Goal: Use online tool/utility: Use online tool/utility

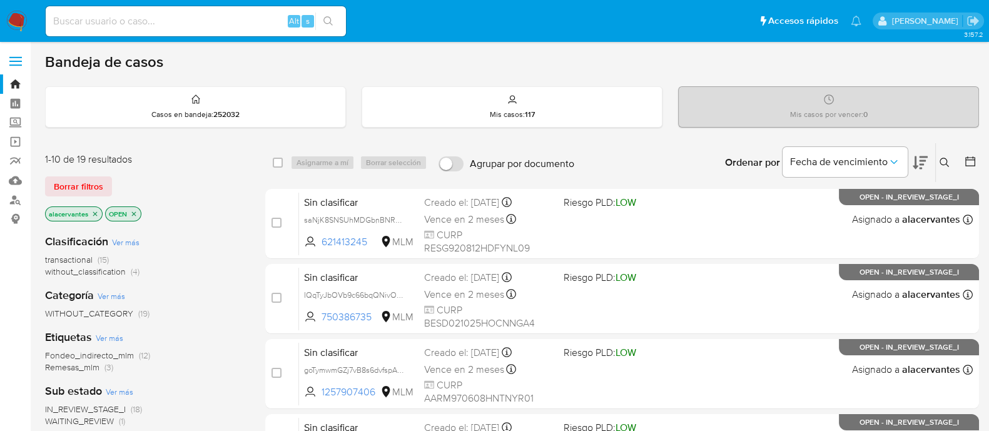
click at [133, 11] on div "Alt s" at bounding box center [196, 21] width 300 height 30
click at [135, 21] on input at bounding box center [196, 21] width 300 height 16
paste input "194860591"
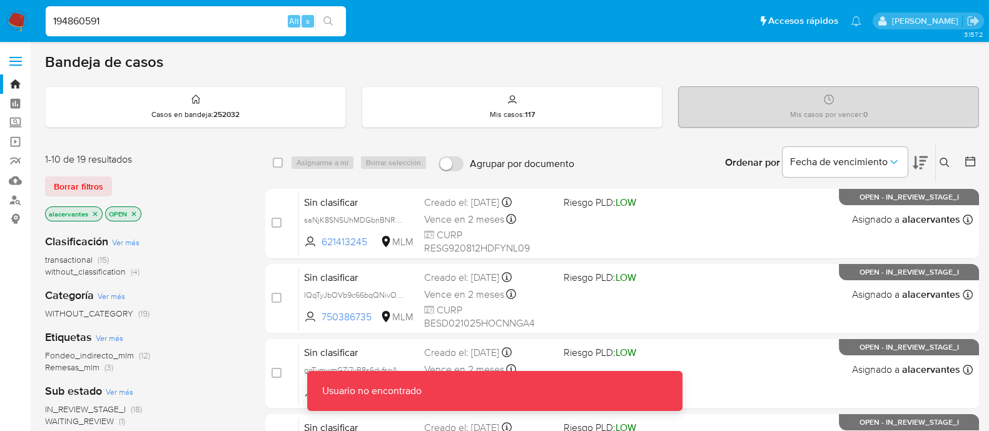
click at [195, 23] on input "194860591" at bounding box center [196, 21] width 300 height 16
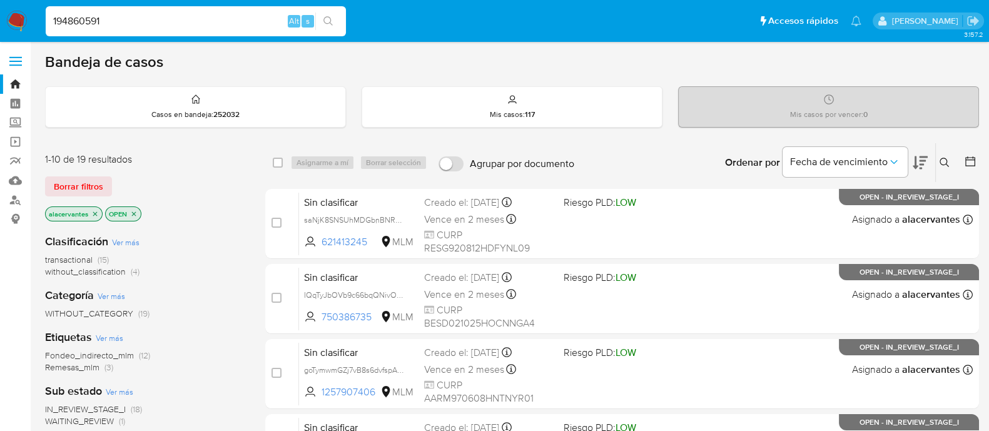
type input "194860591"
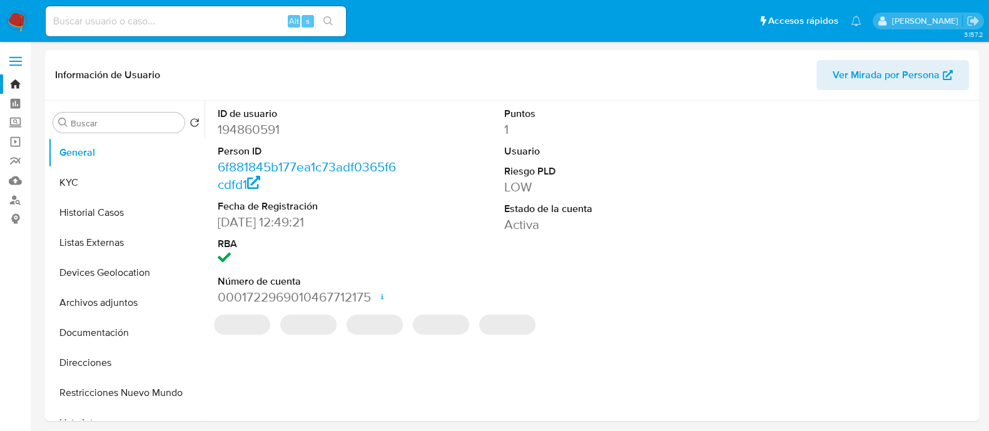
select select "10"
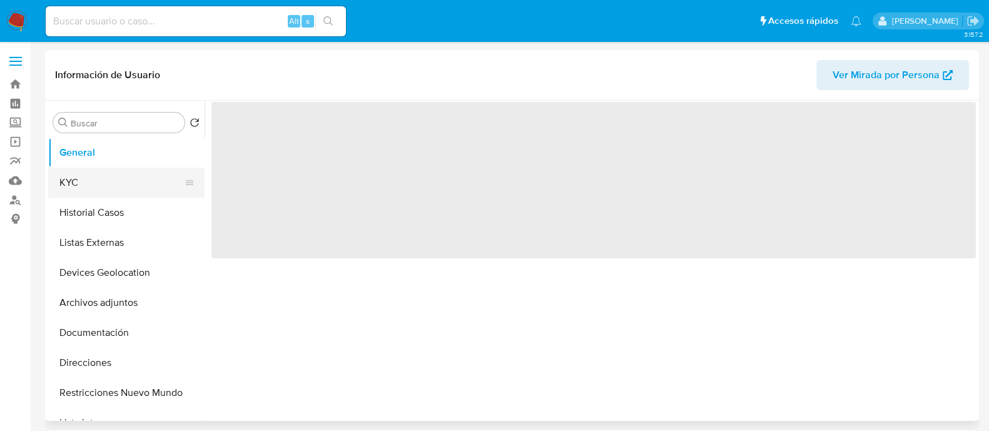
click at [113, 185] on button "KYC" at bounding box center [121, 183] width 146 height 30
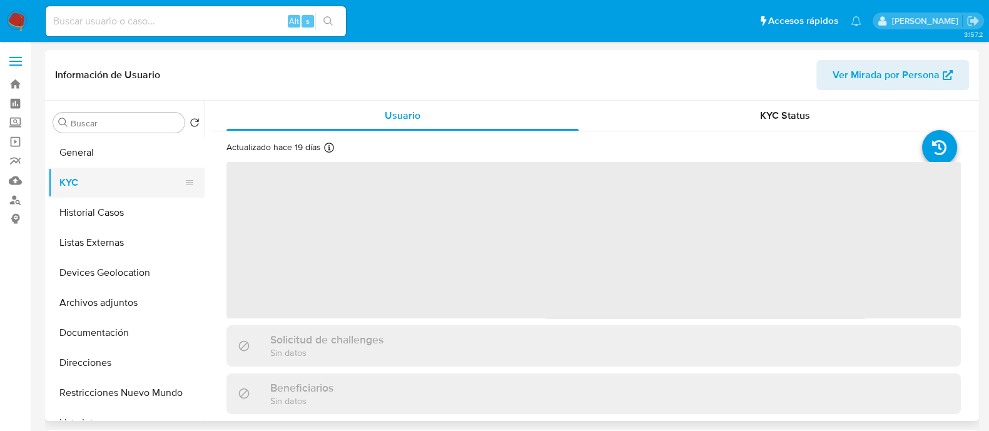
select select "10"
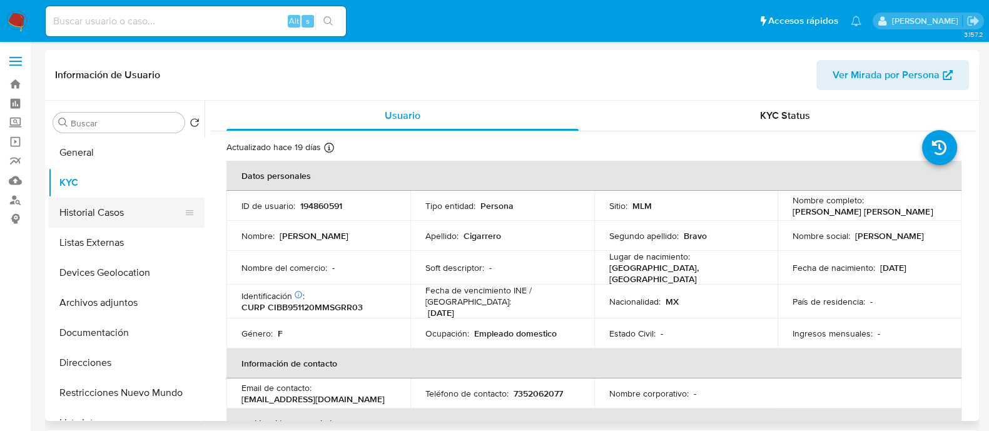
click at [127, 219] on button "Historial Casos" at bounding box center [121, 213] width 146 height 30
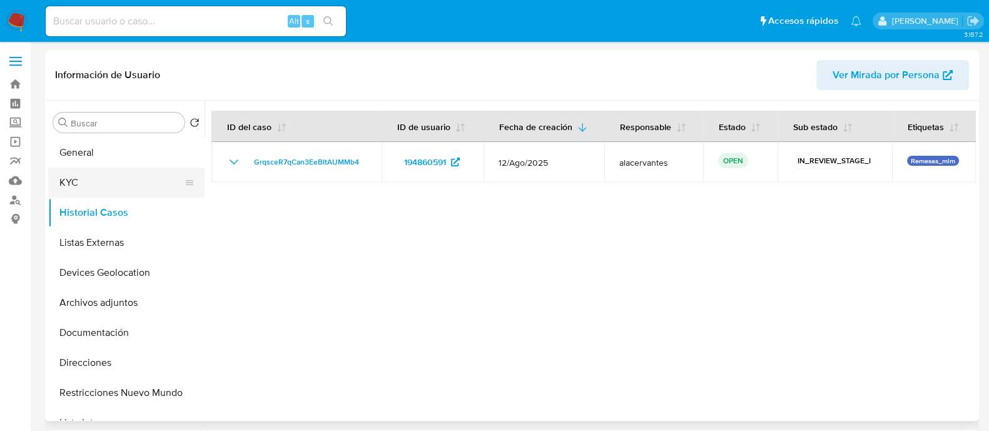
click at [113, 183] on button "KYC" at bounding box center [121, 183] width 146 height 30
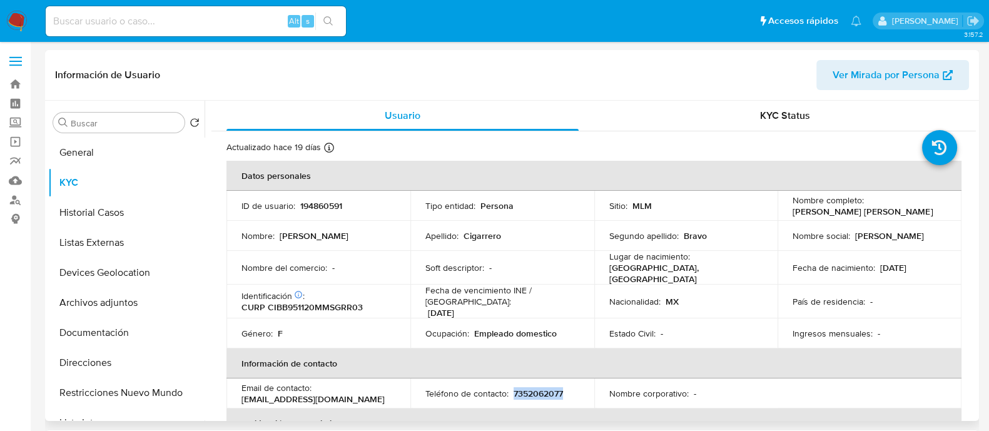
drag, startPoint x: 513, startPoint y: 386, endPoint x: 564, endPoint y: 392, distance: 51.1
click at [564, 392] on td "Teléfono de contacto : 7352062077" at bounding box center [502, 394] width 184 height 30
drag, startPoint x: 361, startPoint y: 392, endPoint x: 238, endPoint y: 395, distance: 122.7
click at [238, 395] on td "Email de contacto : yanellicigarrero@hotmail.com" at bounding box center [319, 394] width 184 height 30
copy p "yanellicigarrero@hotmail.com"
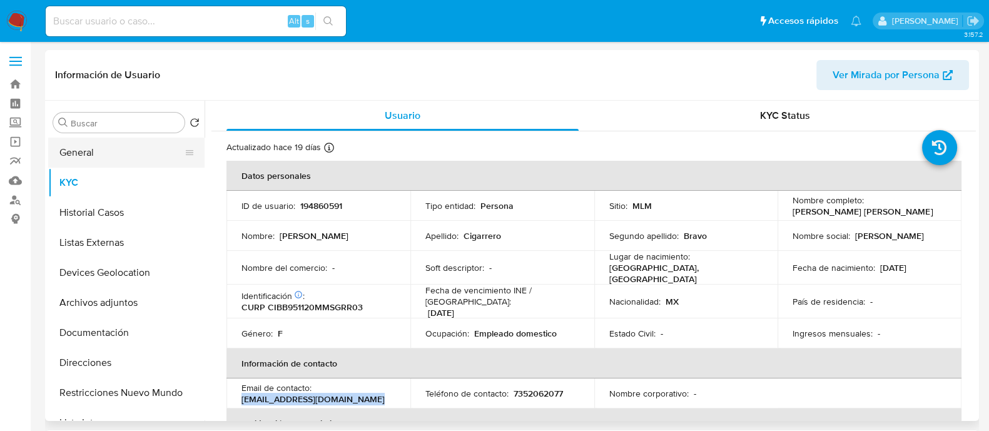
click at [117, 146] on button "General" at bounding box center [121, 153] width 146 height 30
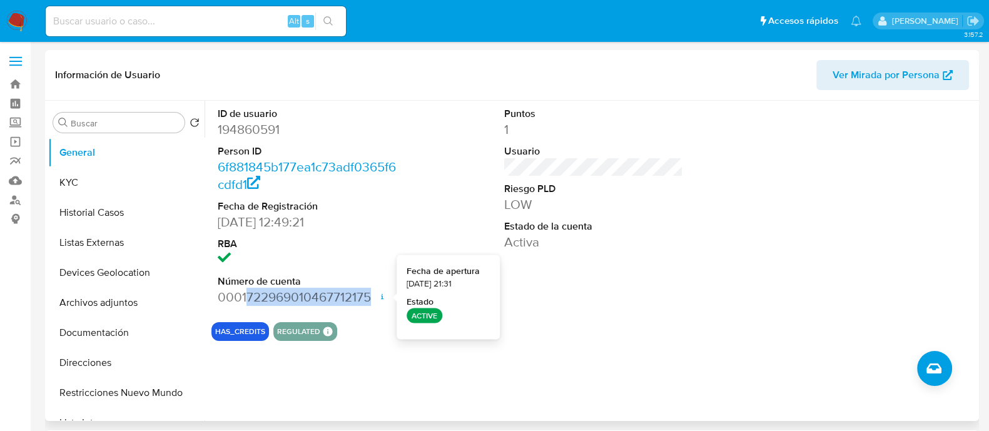
drag, startPoint x: 247, startPoint y: 297, endPoint x: 370, endPoint y: 298, distance: 123.9
click at [370, 298] on dd "0001722969010467712175 Fecha de apertura 11/03/2024 21:31 Estado ACTIVE" at bounding box center [307, 297] width 179 height 18
copy dd "722969010467712175"
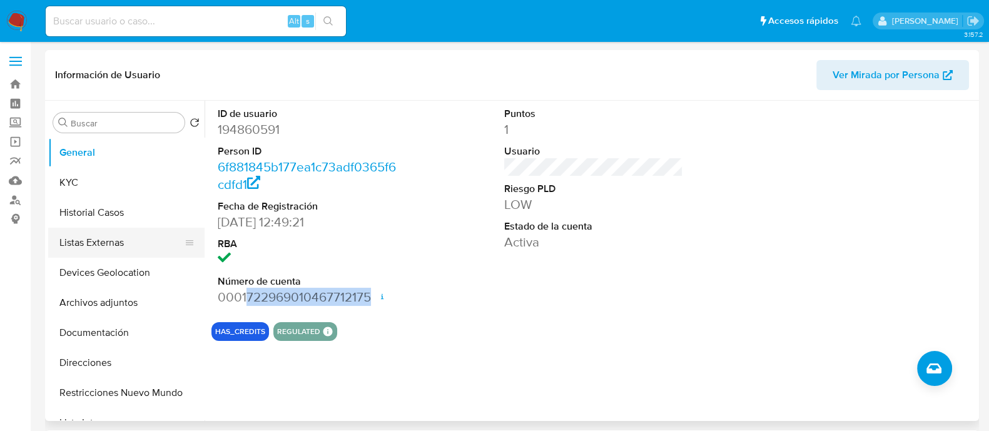
click at [135, 238] on button "Listas Externas" at bounding box center [121, 243] width 146 height 30
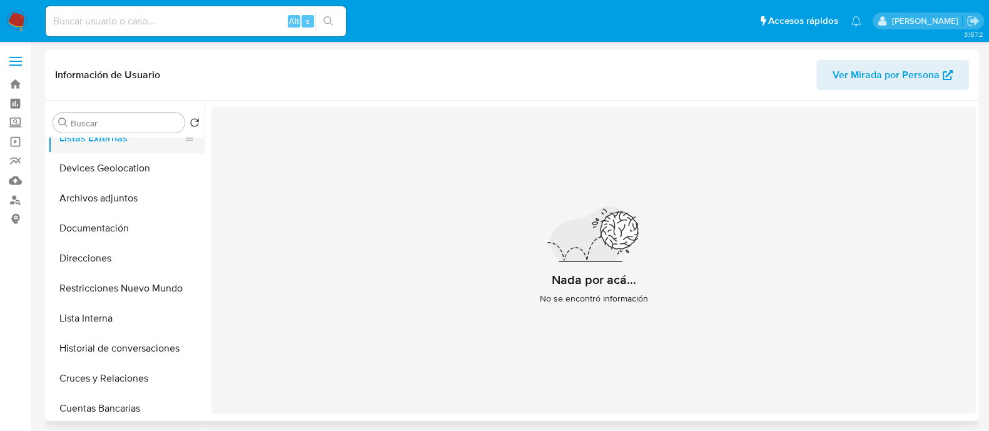
scroll to position [156, 0]
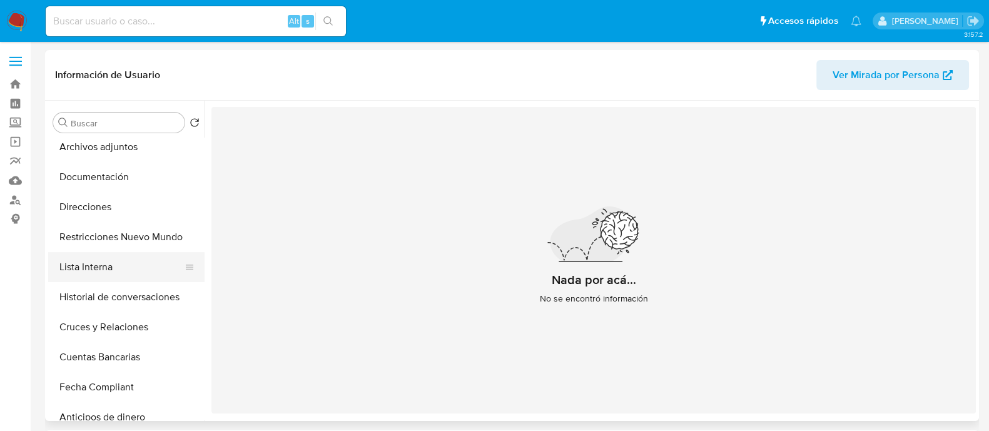
click at [133, 275] on button "Lista Interna" at bounding box center [121, 267] width 146 height 30
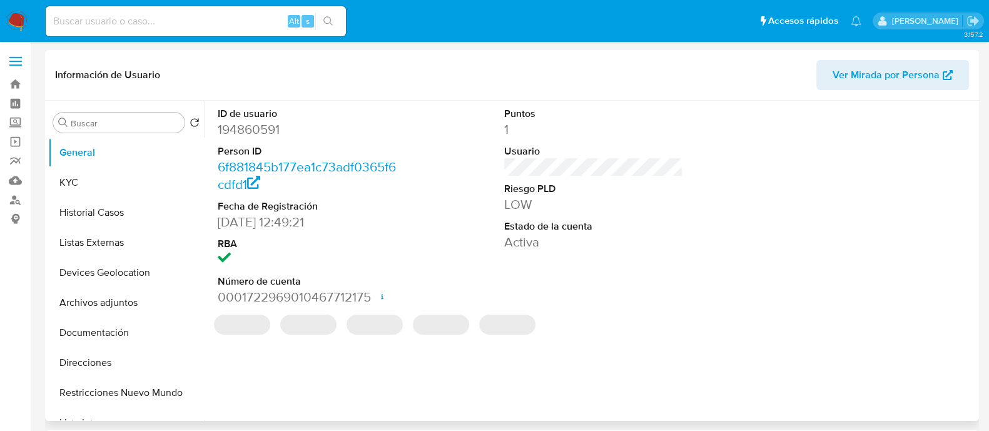
select select "10"
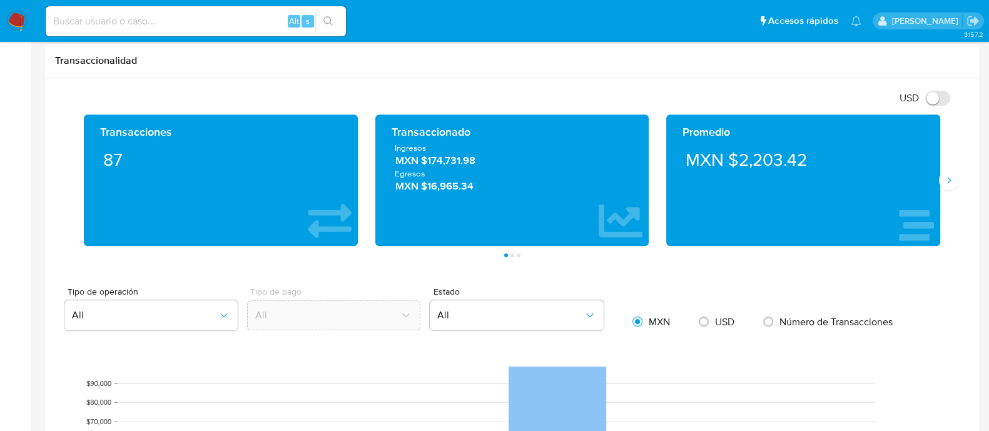
scroll to position [625, 0]
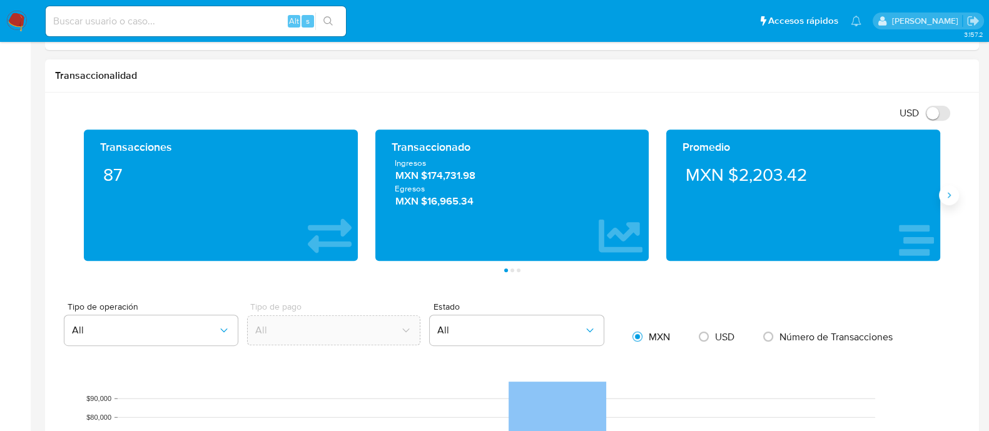
click at [955, 194] on button "Siguiente" at bounding box center [949, 195] width 20 height 20
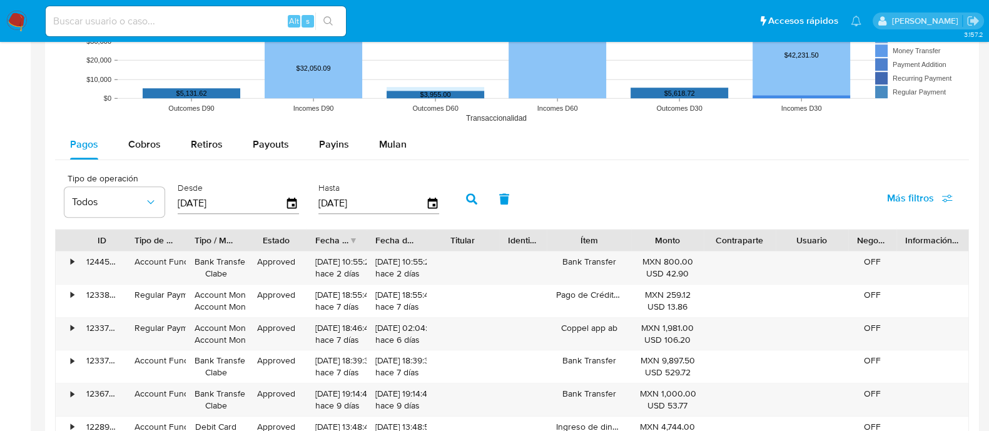
scroll to position [1173, 0]
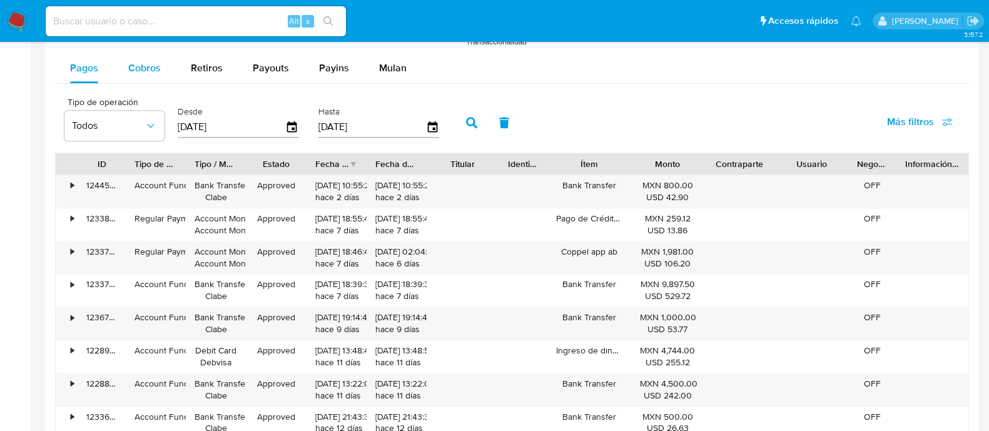
click at [140, 61] on span "Cobros" at bounding box center [144, 68] width 33 height 14
select select "10"
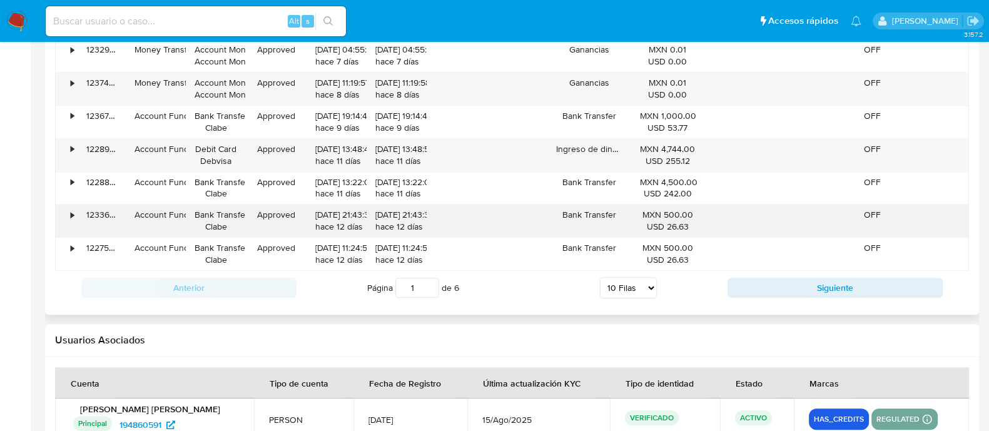
scroll to position [1408, 0]
click at [827, 300] on div "Anterior Página 1 de 6 5 Filas 10 Filas 20 Filas 25 Filas 50 Filas 100 Filas Si…" at bounding box center [512, 287] width 914 height 34
click at [823, 285] on button "Siguiente" at bounding box center [835, 287] width 215 height 20
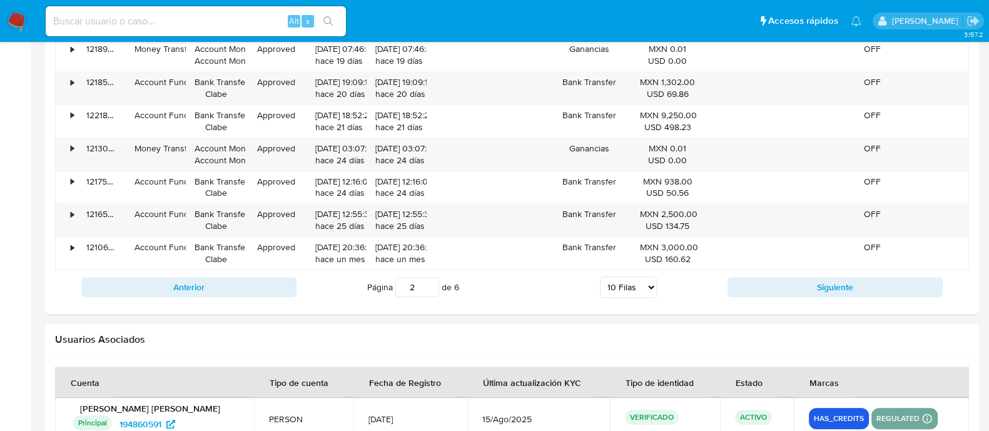
drag, startPoint x: 870, startPoint y: 288, endPoint x: 864, endPoint y: 290, distance: 6.4
click at [870, 289] on button "Siguiente" at bounding box center [835, 287] width 215 height 20
click at [847, 273] on div "Anterior Página 3 de 6 5 Filas 10 Filas 20 Filas 25 Filas 50 Filas 100 Filas Si…" at bounding box center [512, 287] width 914 height 34
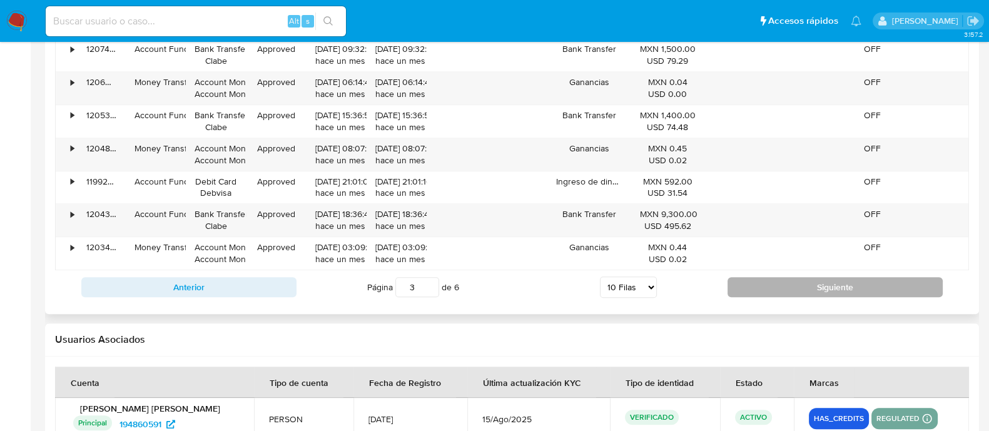
click at [844, 287] on button "Siguiente" at bounding box center [835, 287] width 215 height 20
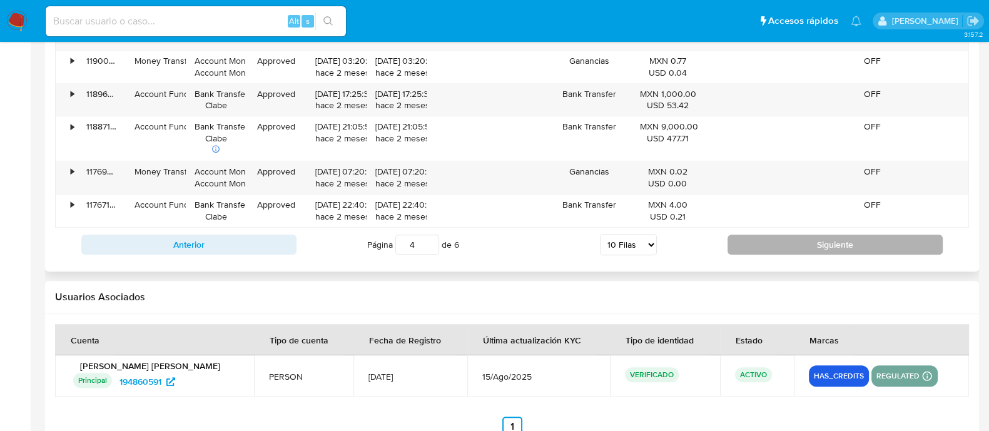
click at [752, 249] on button "Siguiente" at bounding box center [835, 245] width 215 height 20
type input "5"
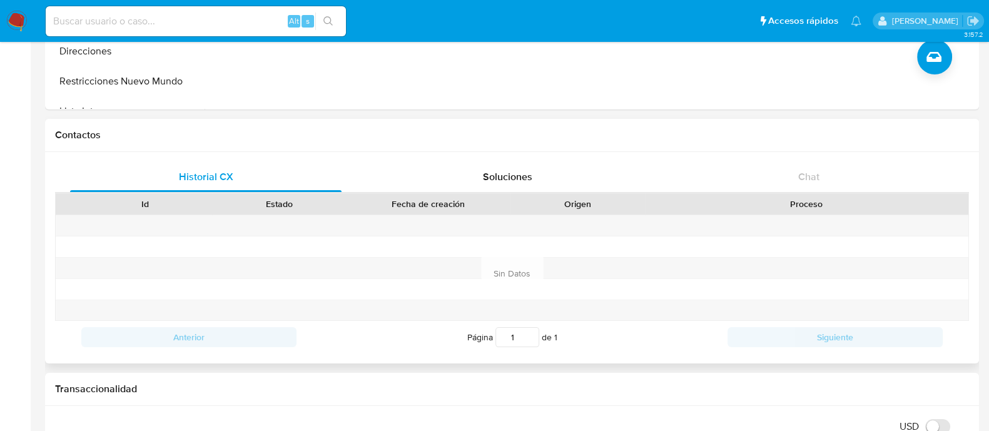
scroll to position [77, 0]
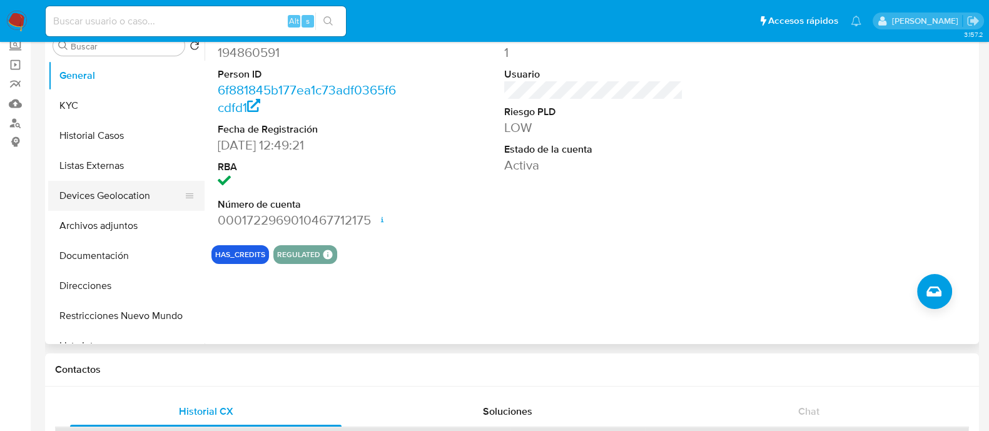
click at [130, 201] on button "Devices Geolocation" at bounding box center [121, 196] width 146 height 30
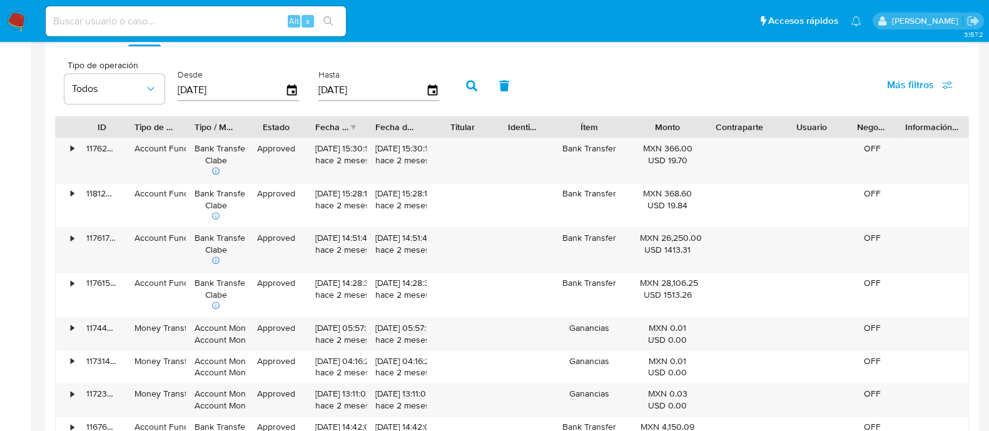
scroll to position [1251, 0]
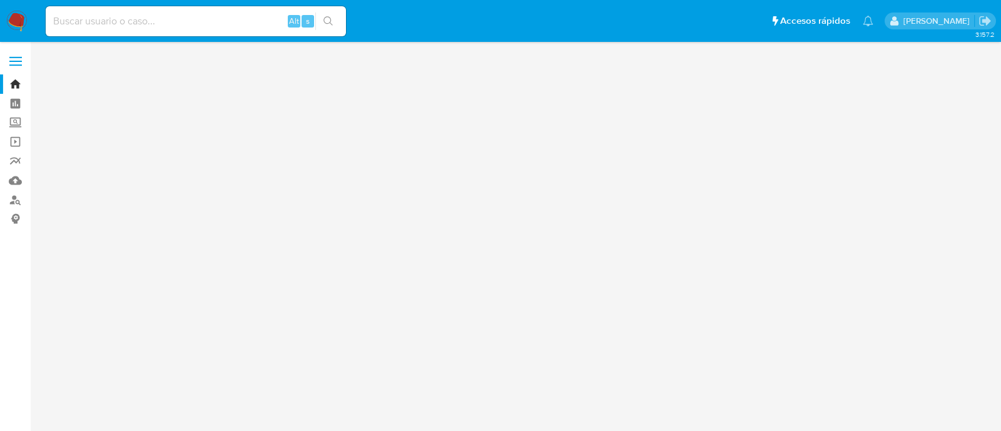
click at [16, 120] on label "Screening" at bounding box center [74, 122] width 149 height 19
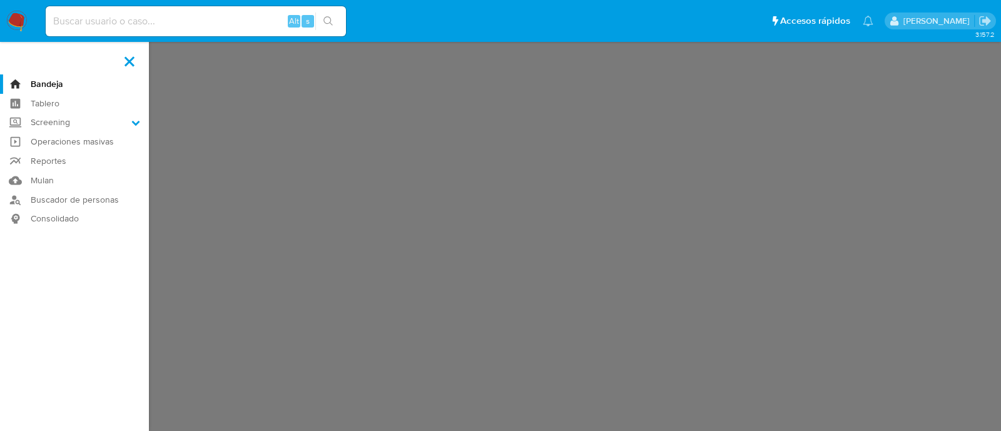
click at [0, 0] on input "Screening" at bounding box center [0, 0] width 0 height 0
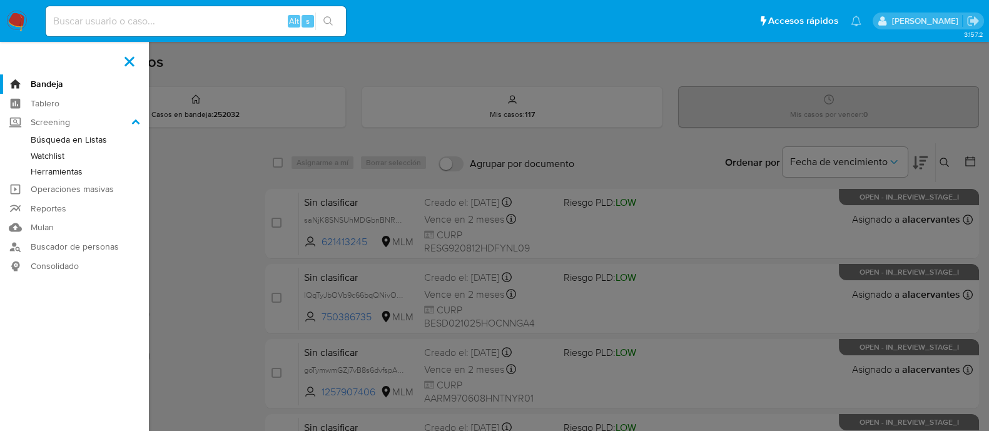
click at [75, 173] on link "Herramientas" at bounding box center [74, 172] width 149 height 16
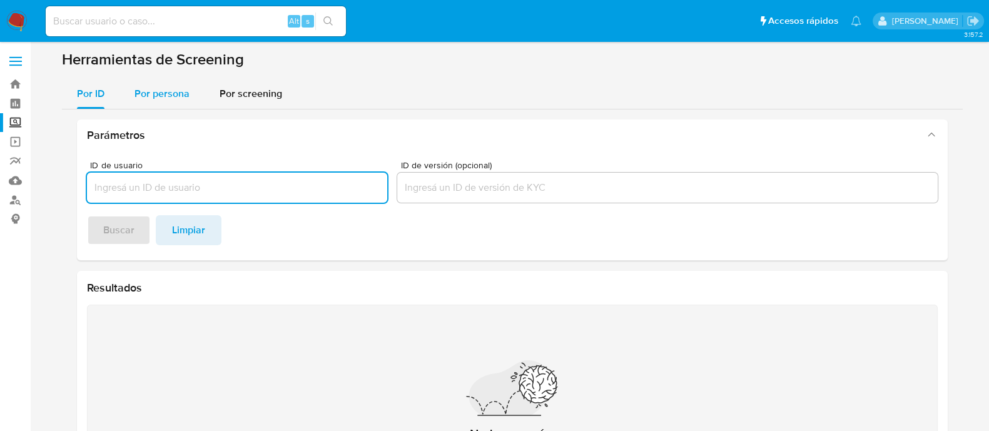
click at [158, 96] on span "Por persona" at bounding box center [162, 93] width 55 height 14
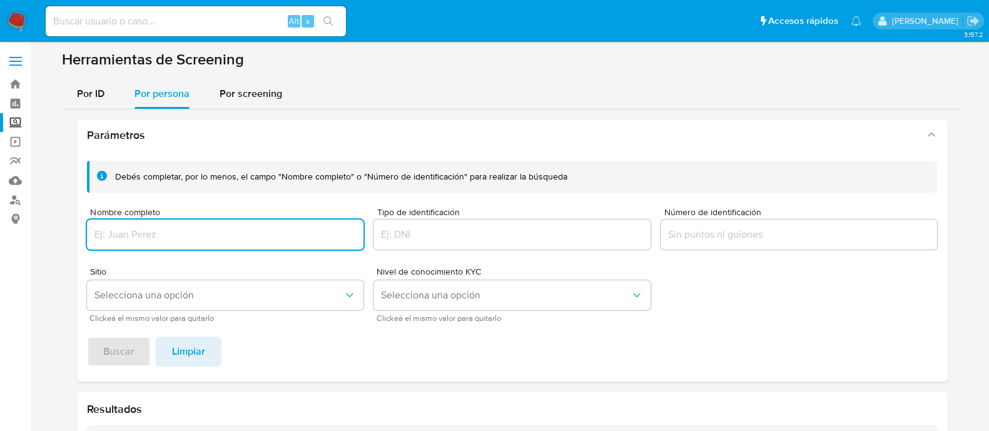
click at [234, 239] on input "Nombre completo" at bounding box center [225, 235] width 277 height 16
type input "[PERSON_NAME]"
click at [238, 302] on button "Selecciona una opción" at bounding box center [225, 295] width 277 height 30
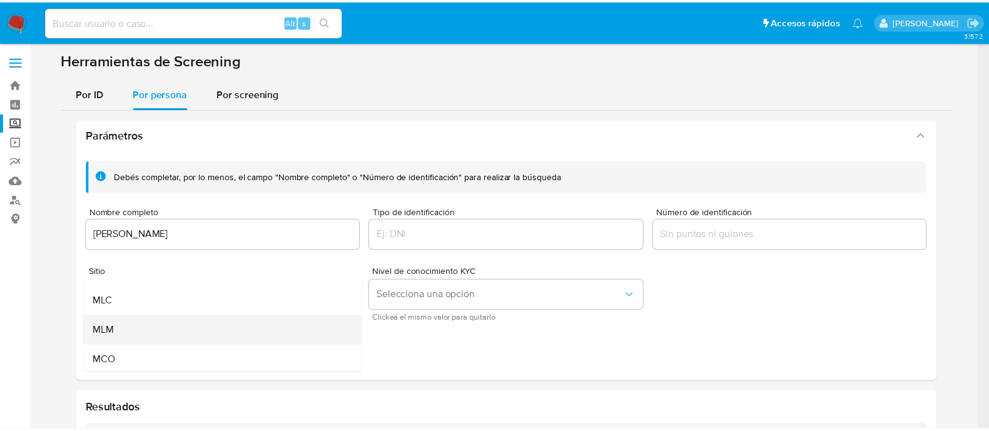
scroll to position [78, 0]
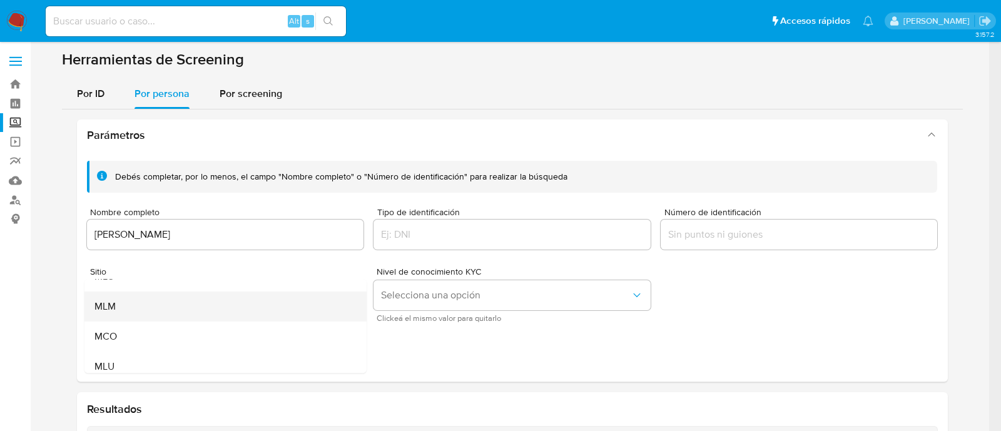
click at [180, 317] on div "MLM" at bounding box center [221, 307] width 255 height 30
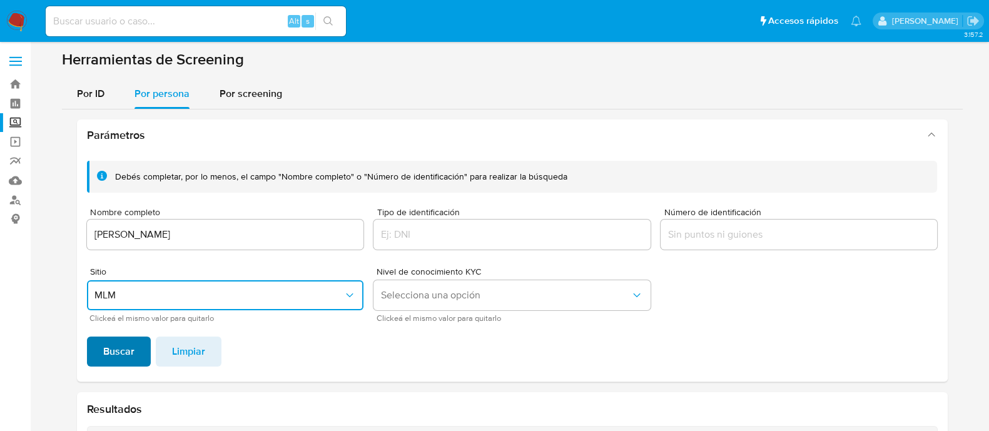
click at [131, 349] on button "Buscar" at bounding box center [119, 352] width 64 height 30
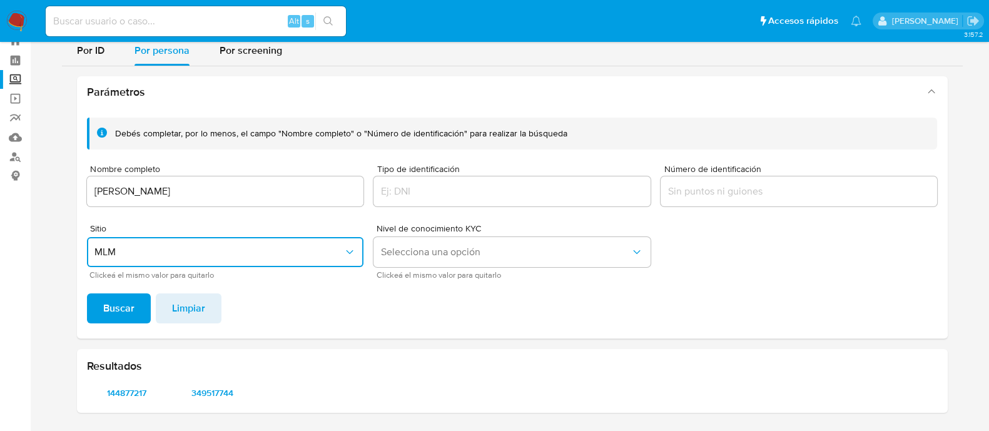
scroll to position [43, 0]
click at [125, 394] on span "144877217" at bounding box center [127, 394] width 63 height 18
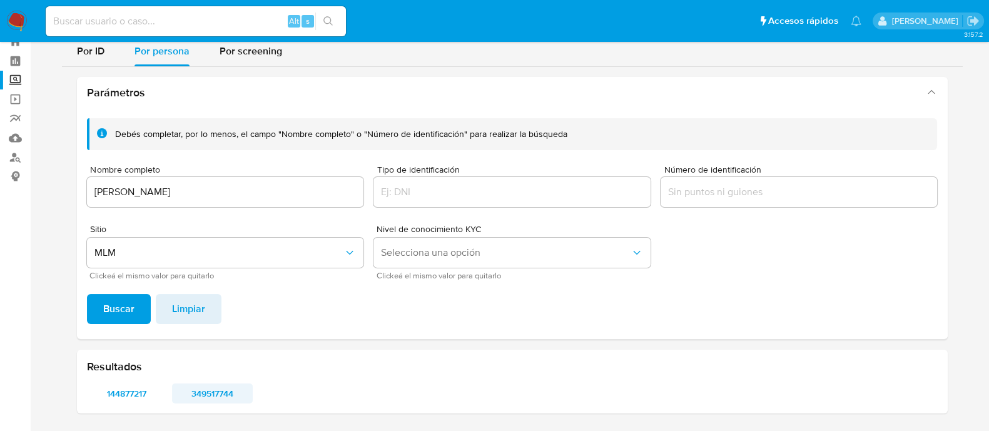
click at [205, 394] on span "349517744" at bounding box center [212, 394] width 63 height 18
click at [119, 399] on span "144877217" at bounding box center [127, 394] width 63 height 18
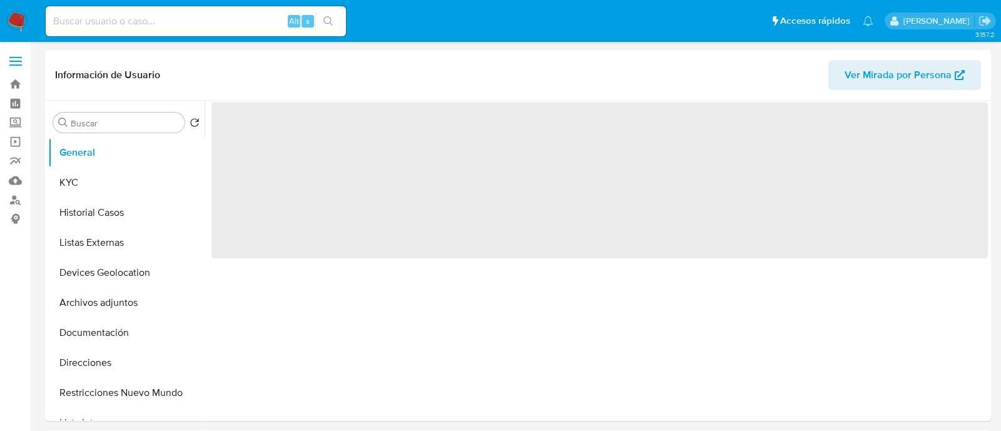
select select "10"
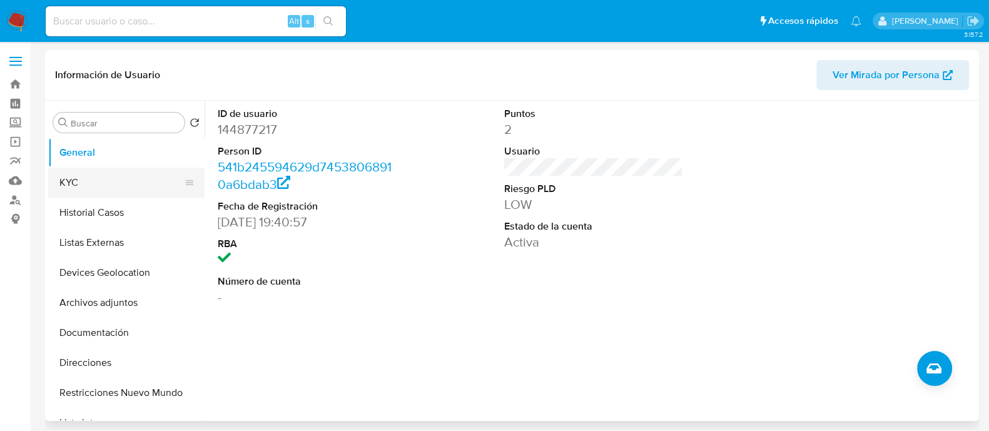
click at [95, 171] on button "KYC" at bounding box center [121, 183] width 146 height 30
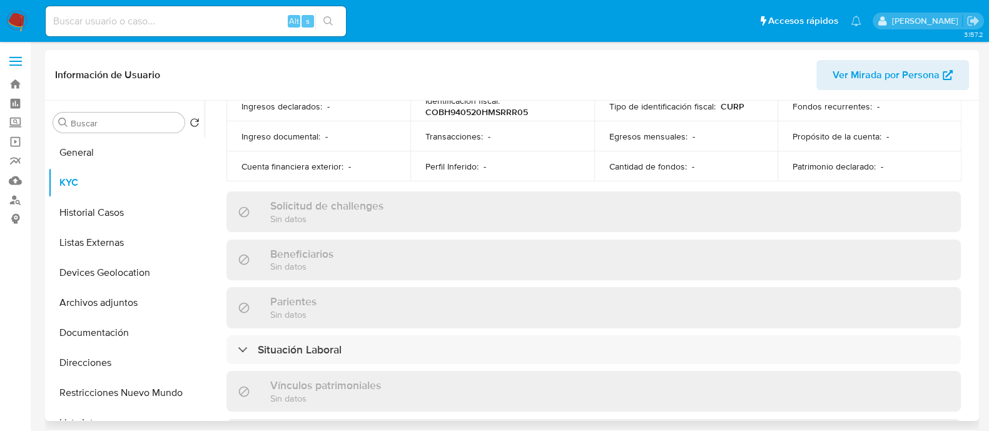
scroll to position [312, 0]
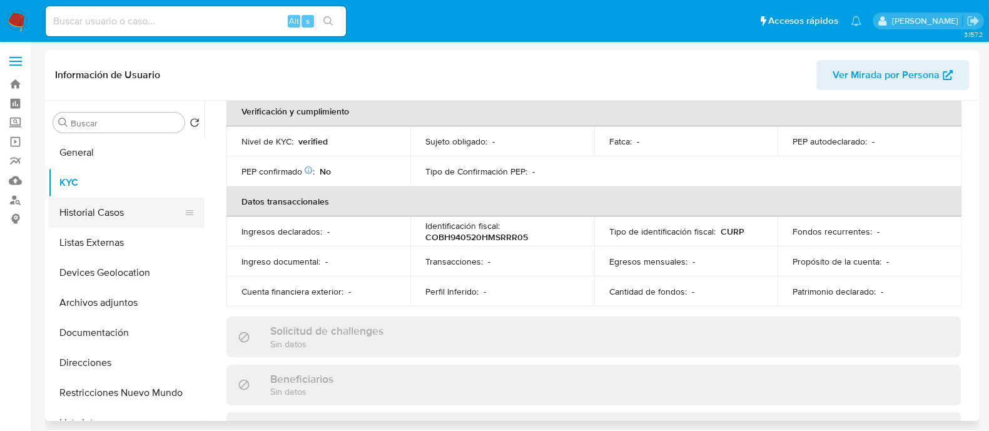
click at [118, 206] on button "Historial Casos" at bounding box center [121, 213] width 146 height 30
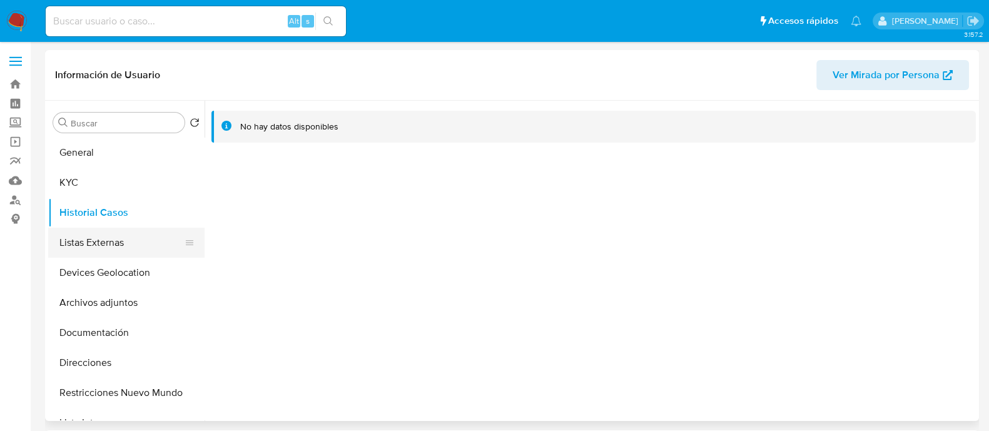
click at [120, 240] on button "Listas Externas" at bounding box center [121, 243] width 146 height 30
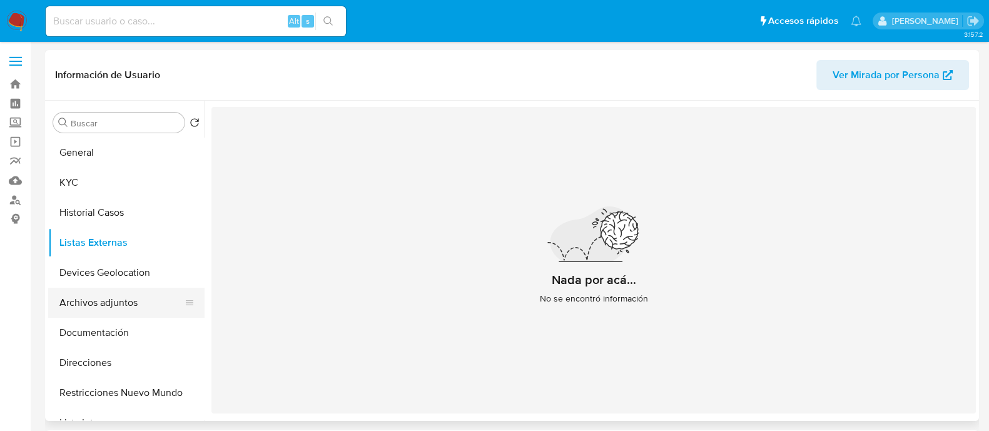
click at [121, 298] on button "Archivos adjuntos" at bounding box center [121, 303] width 146 height 30
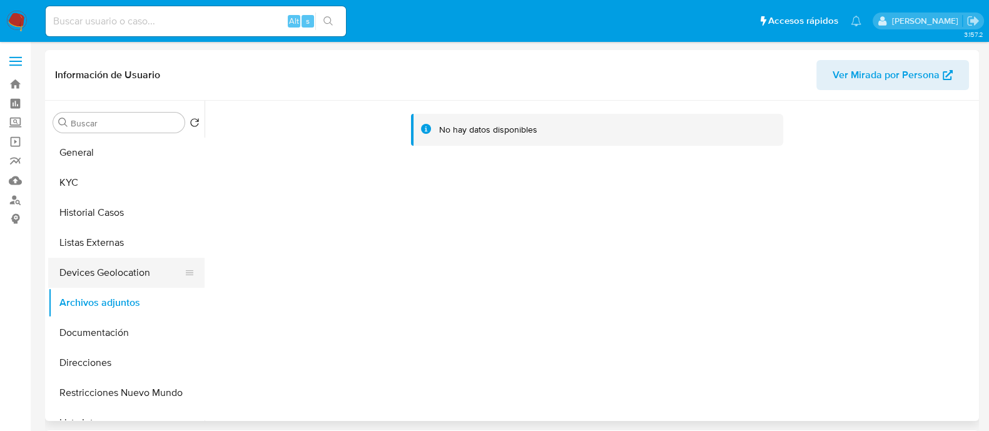
click at [127, 275] on button "Devices Geolocation" at bounding box center [121, 273] width 146 height 30
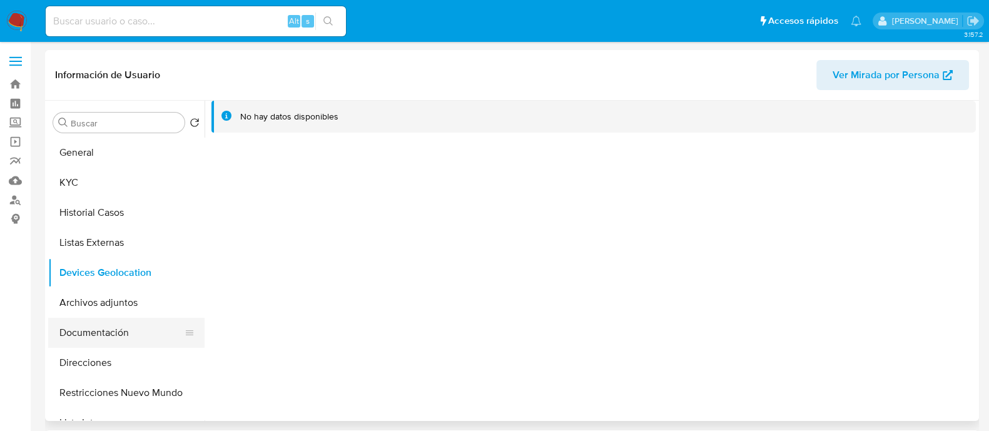
click at [113, 341] on button "Documentación" at bounding box center [121, 333] width 146 height 30
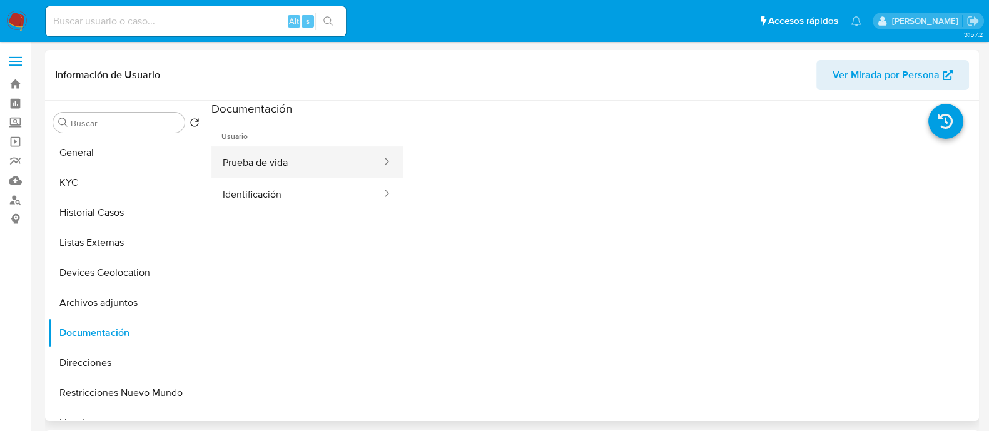
click at [252, 170] on button "Prueba de vida" at bounding box center [296, 162] width 171 height 32
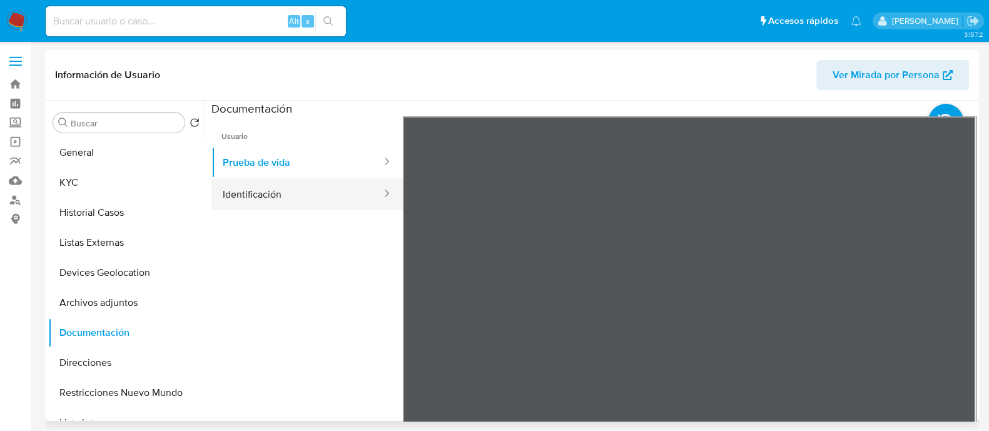
click at [304, 195] on button "Identificación" at bounding box center [296, 194] width 171 height 32
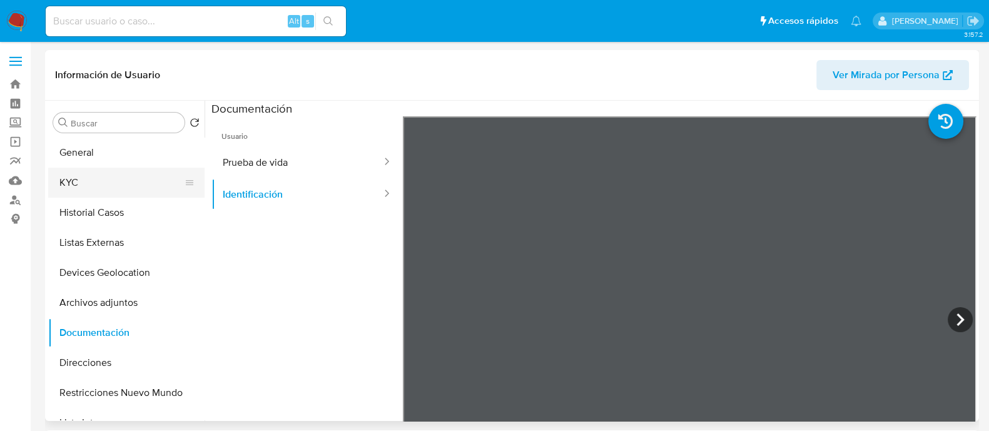
click at [111, 171] on button "KYC" at bounding box center [121, 183] width 146 height 30
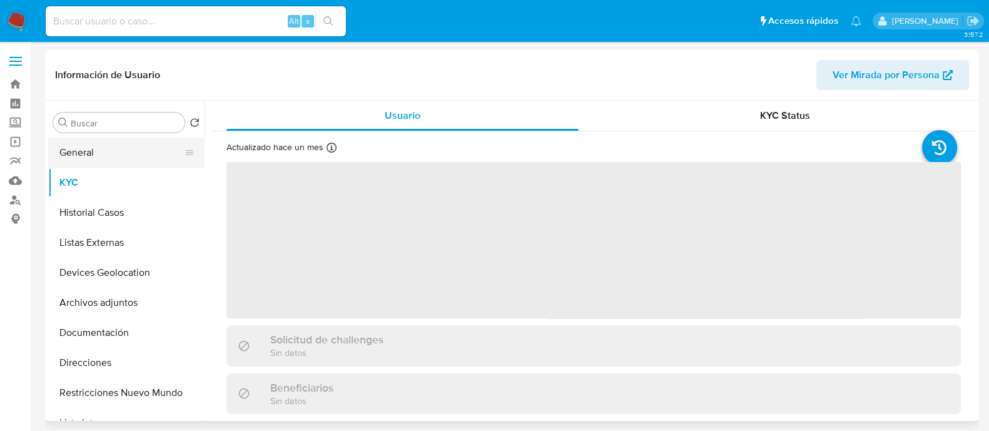
click at [115, 155] on button "General" at bounding box center [121, 153] width 146 height 30
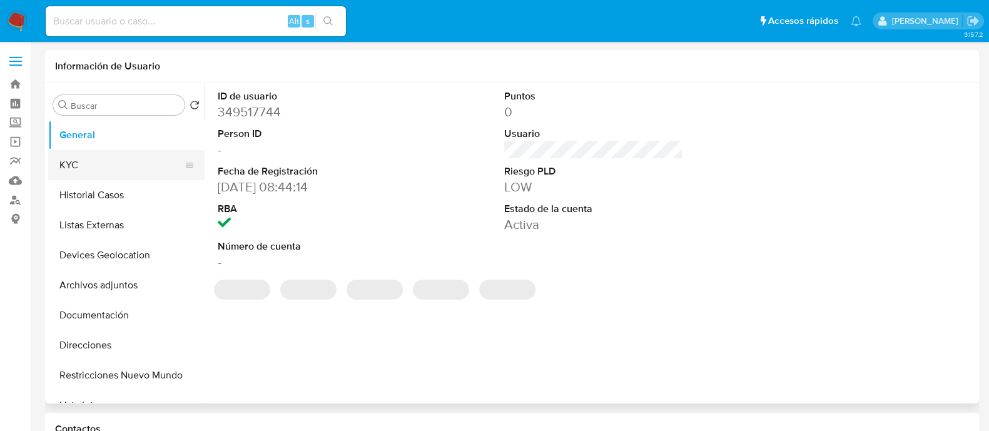
select select "10"
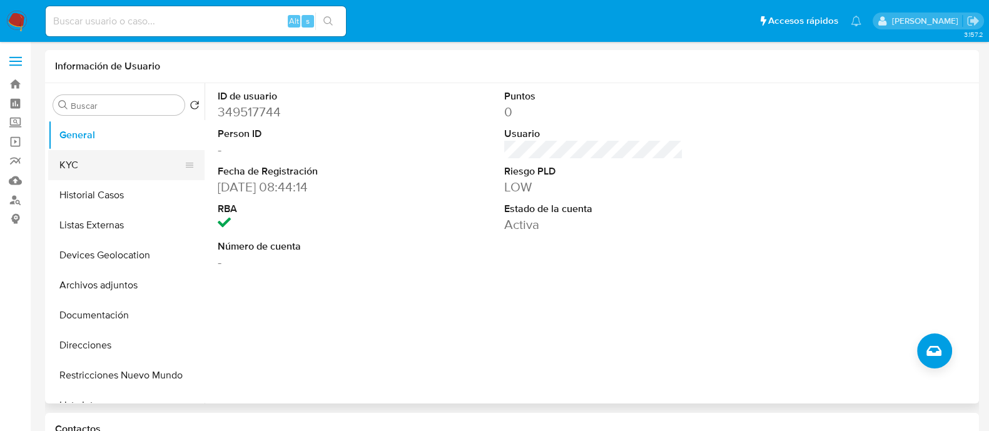
click at [128, 169] on button "KYC" at bounding box center [121, 165] width 146 height 30
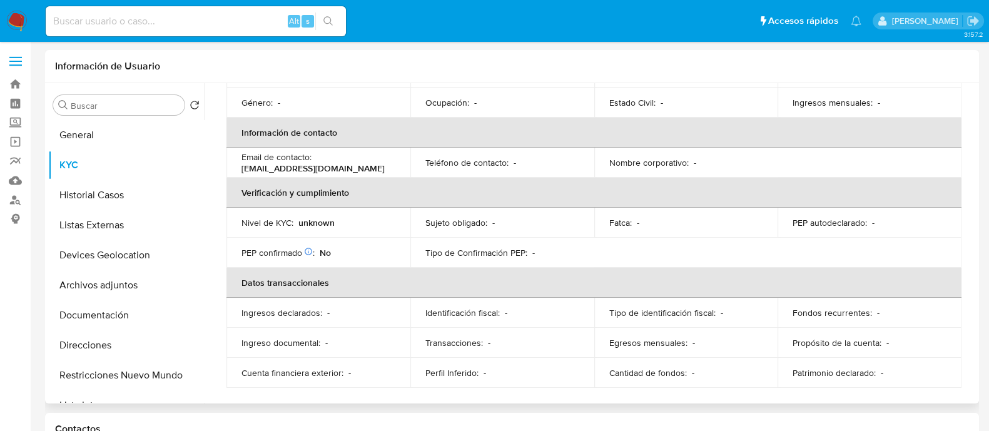
scroll to position [53, 0]
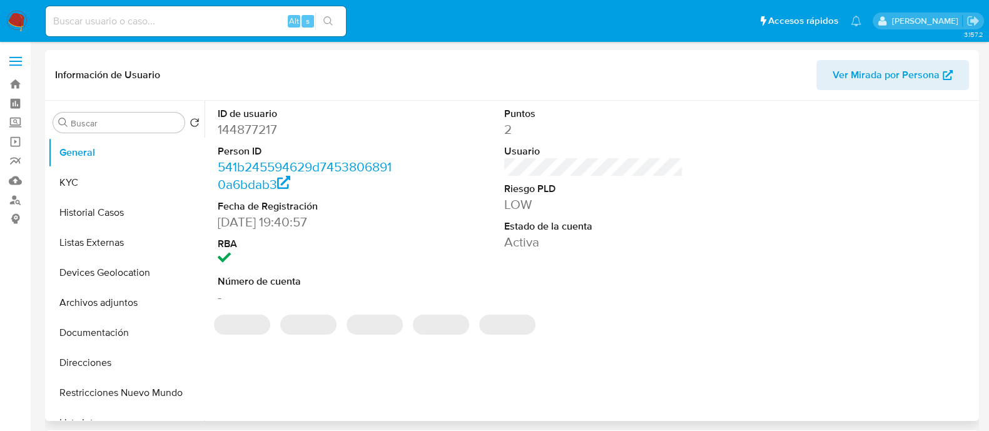
select select "10"
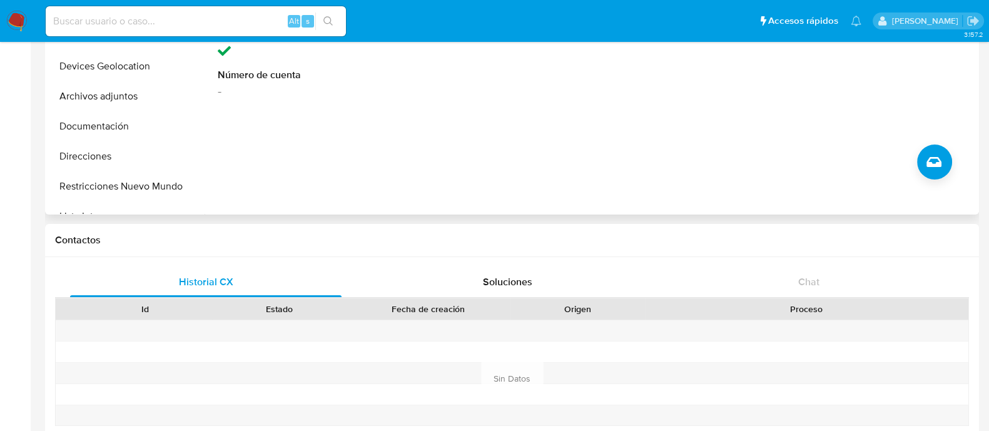
scroll to position [78, 0]
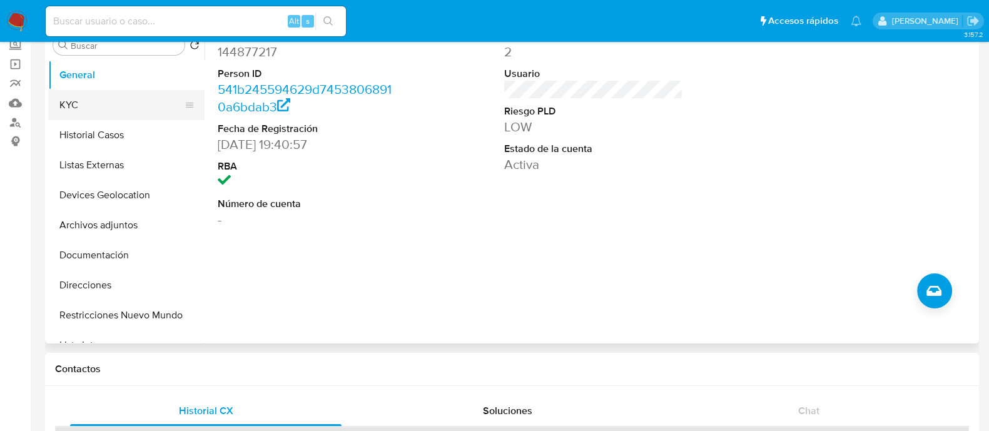
click at [126, 111] on button "KYC" at bounding box center [121, 105] width 146 height 30
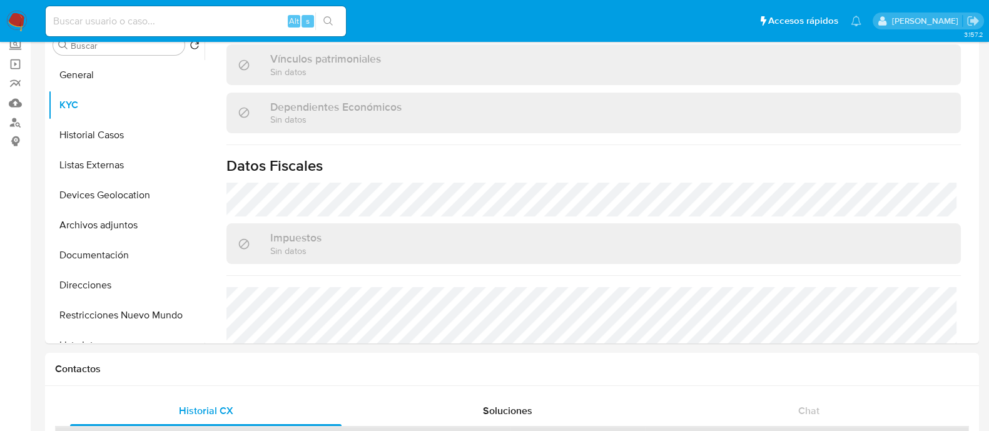
scroll to position [629, 0]
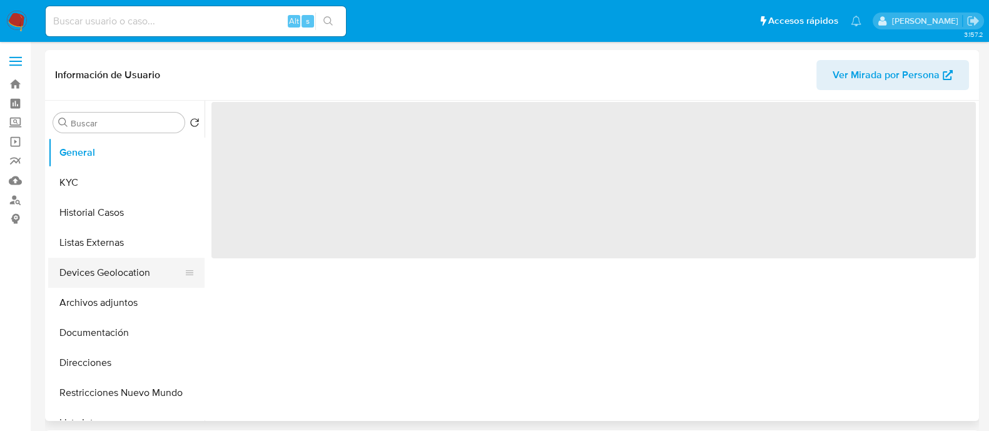
click at [133, 269] on button "Devices Geolocation" at bounding box center [121, 273] width 146 height 30
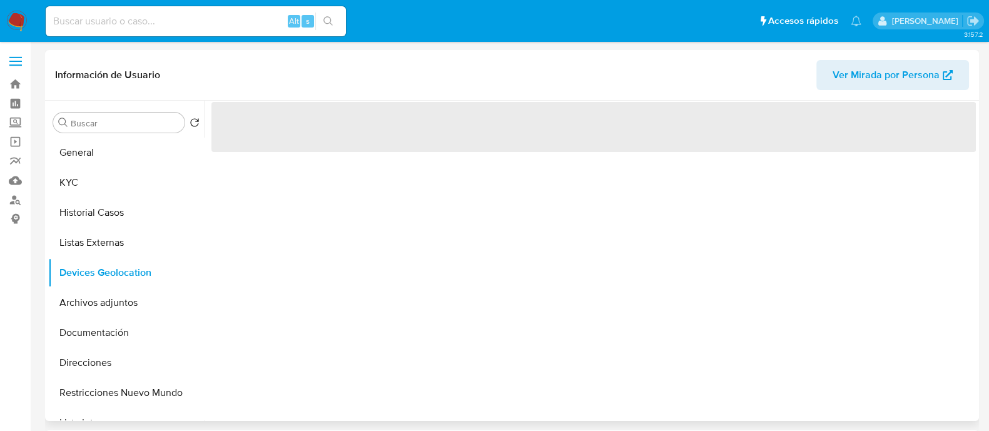
select select "10"
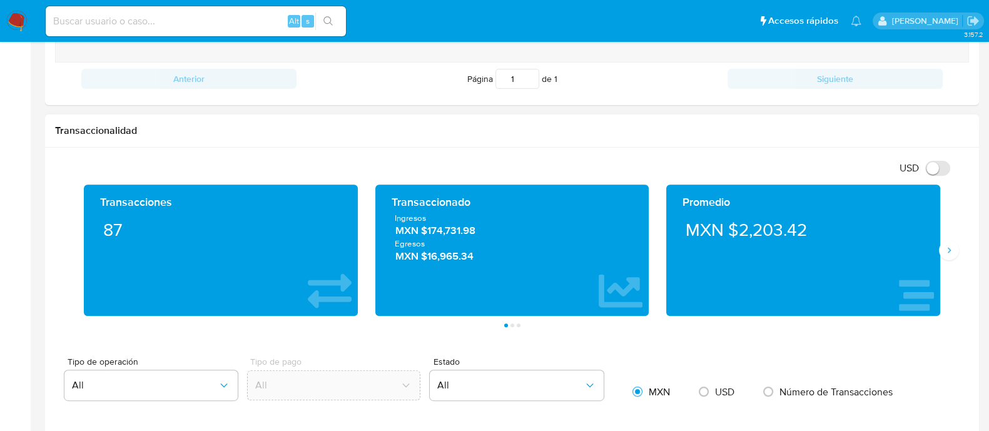
scroll to position [625, 0]
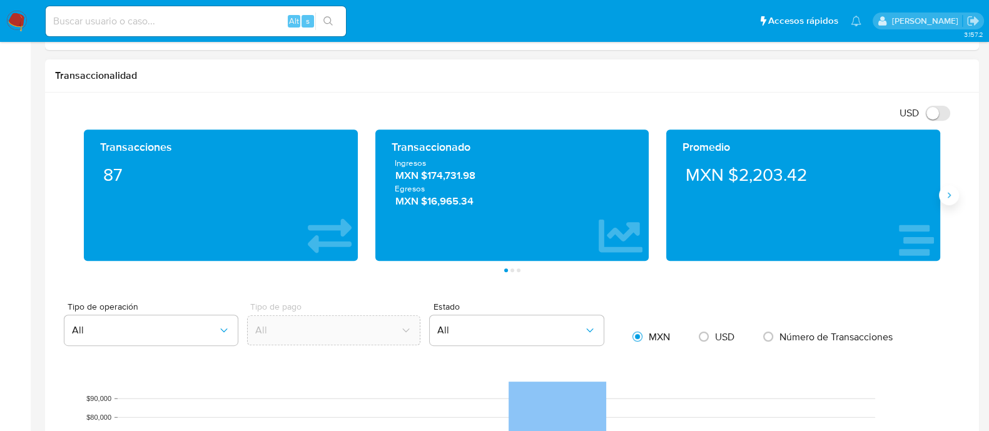
click at [948, 185] on button "Siguiente" at bounding box center [949, 195] width 20 height 20
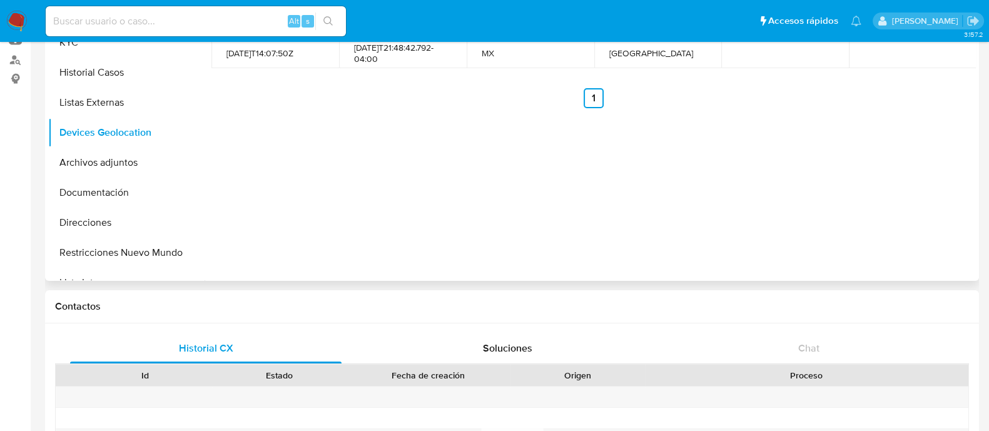
scroll to position [0, 0]
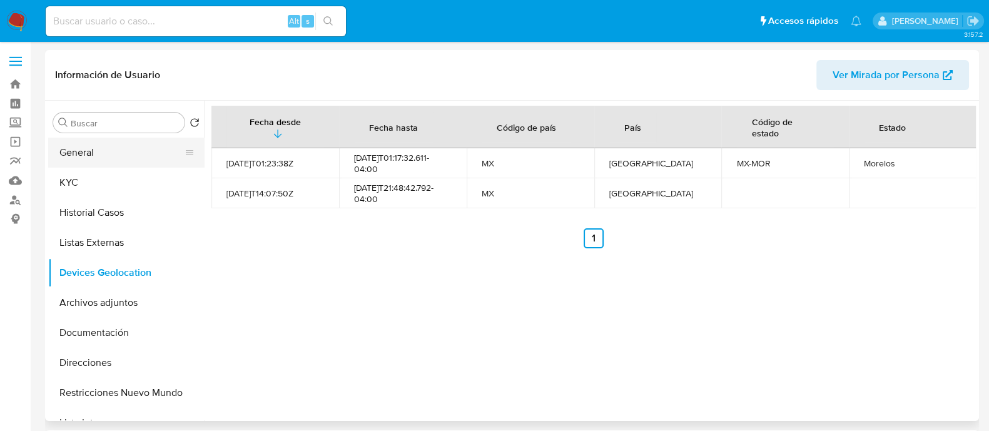
click at [106, 158] on button "General" at bounding box center [121, 153] width 146 height 30
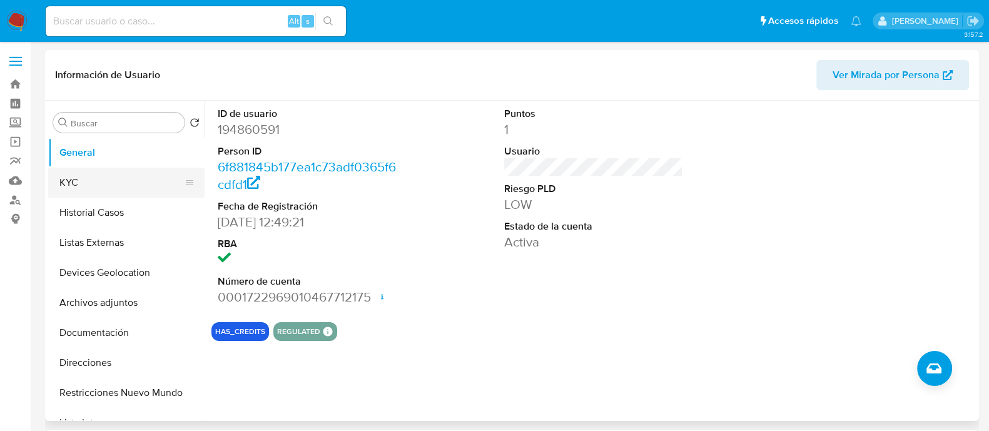
click at [72, 186] on button "KYC" at bounding box center [121, 183] width 146 height 30
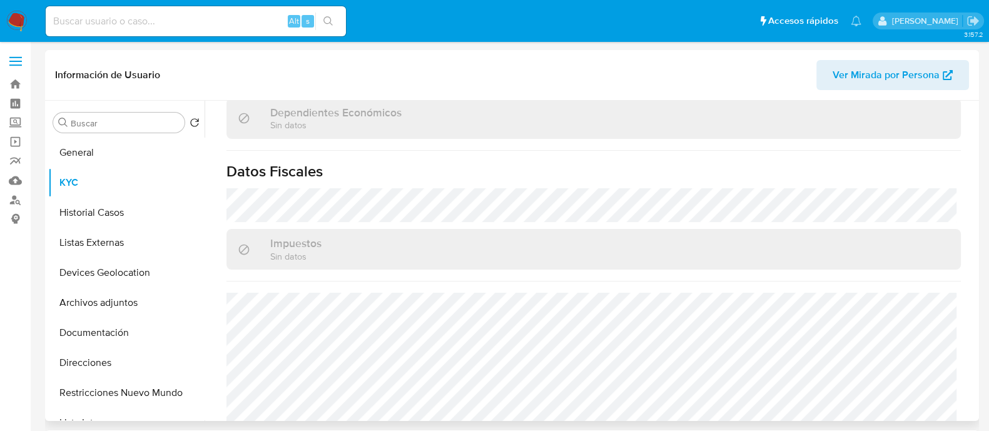
scroll to position [782, 0]
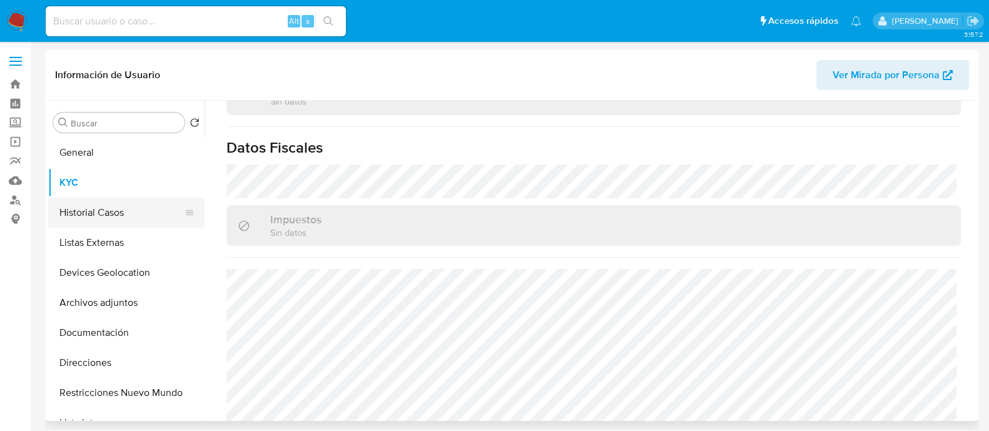
click at [72, 211] on button "Historial Casos" at bounding box center [121, 213] width 146 height 30
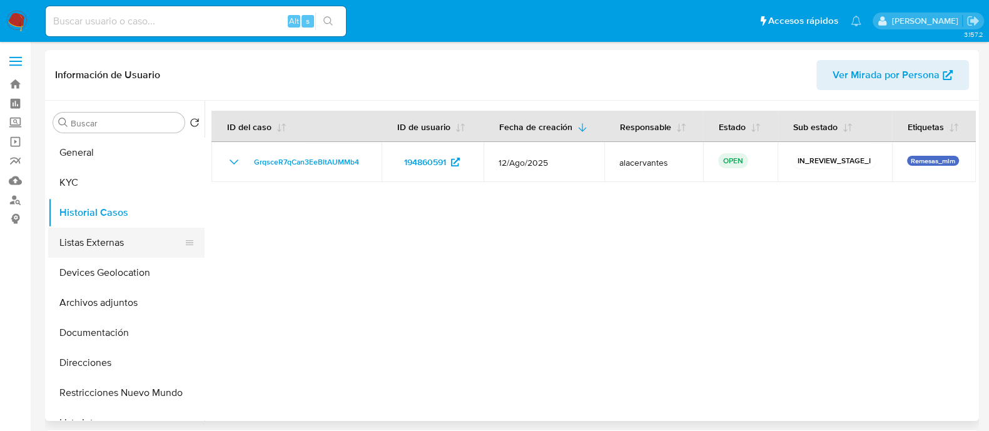
click at [110, 235] on button "Listas Externas" at bounding box center [121, 243] width 146 height 30
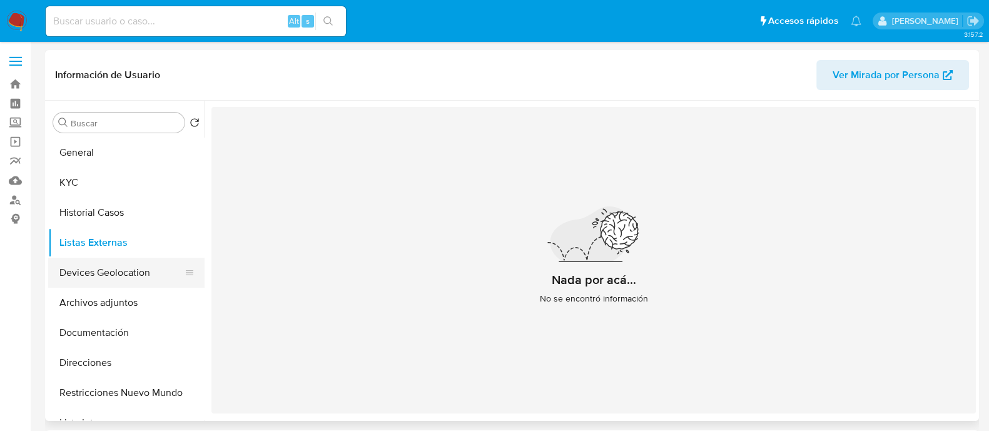
click at [113, 273] on button "Devices Geolocation" at bounding box center [121, 273] width 146 height 30
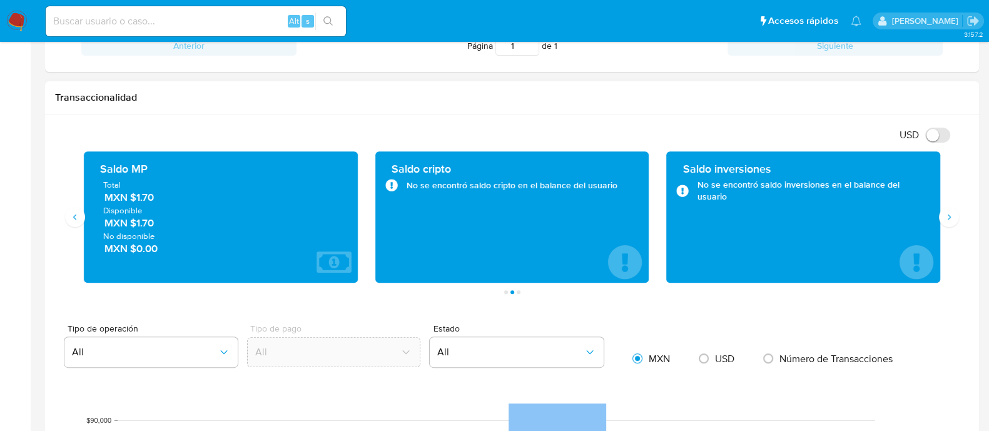
scroll to position [625, 0]
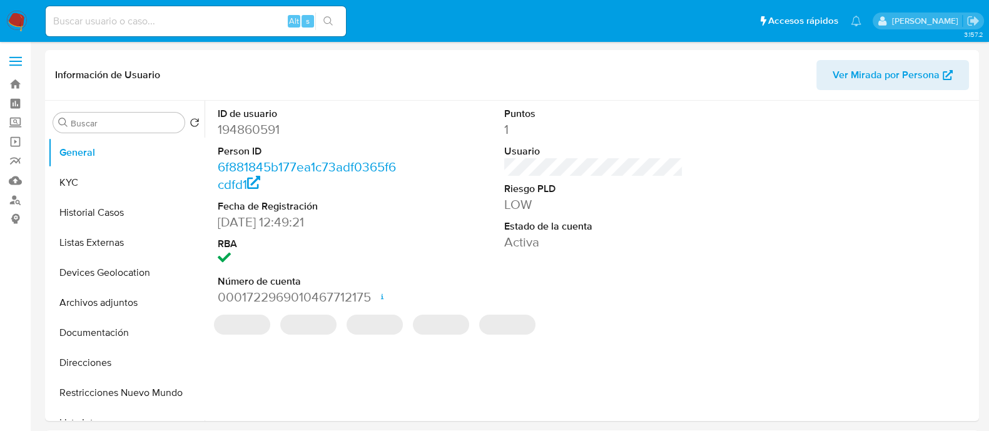
select select "10"
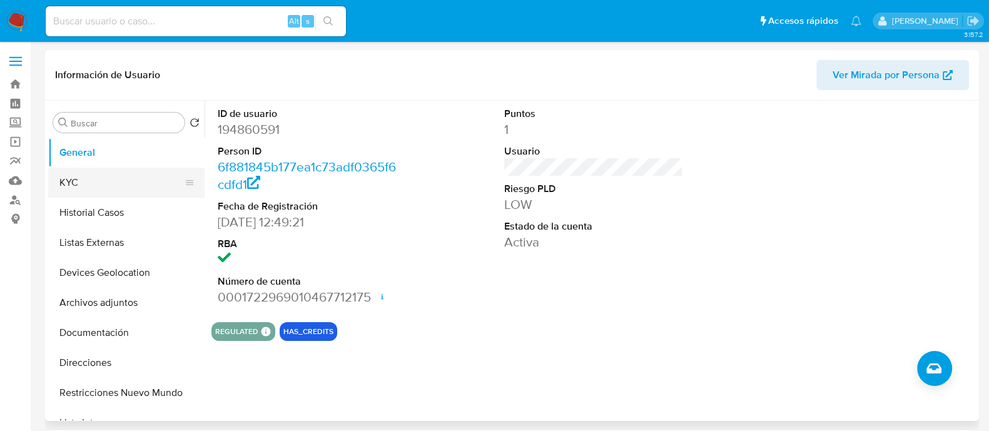
click at [113, 185] on button "KYC" at bounding box center [121, 183] width 146 height 30
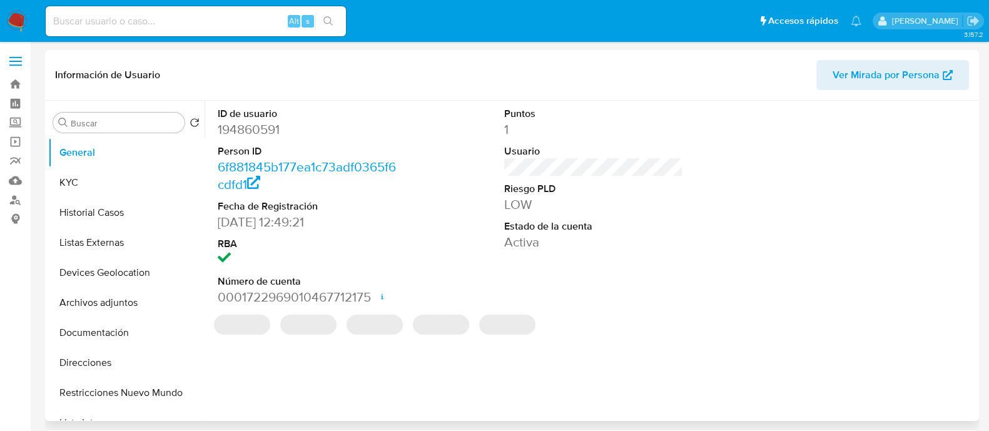
select select "10"
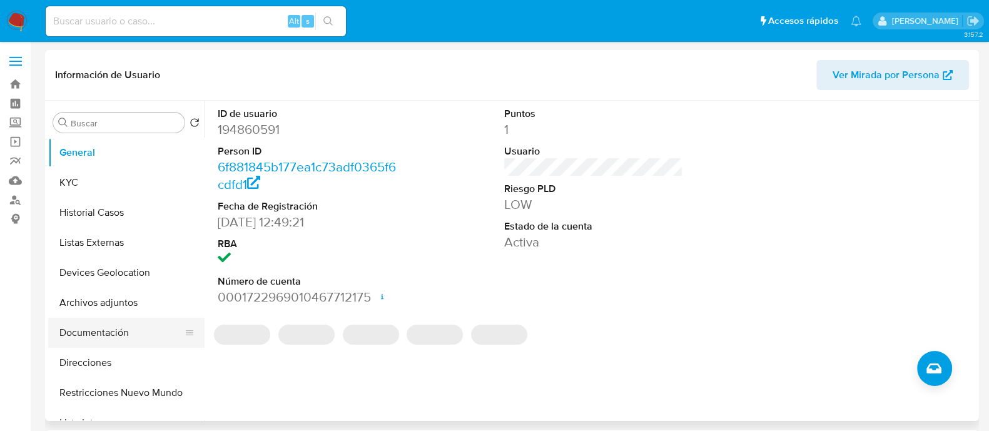
click at [118, 335] on button "Documentación" at bounding box center [121, 333] width 146 height 30
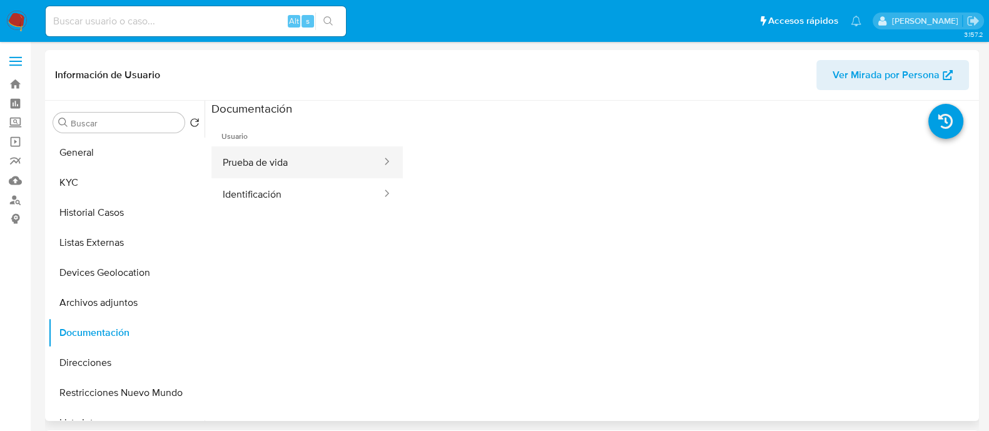
click at [289, 157] on button "Prueba de vida" at bounding box center [296, 162] width 171 height 32
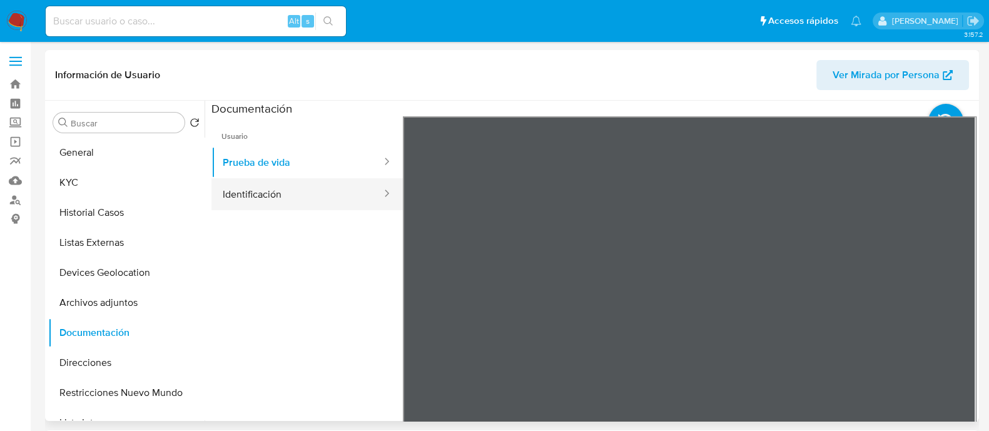
click at [345, 195] on button "Identificación" at bounding box center [296, 194] width 171 height 32
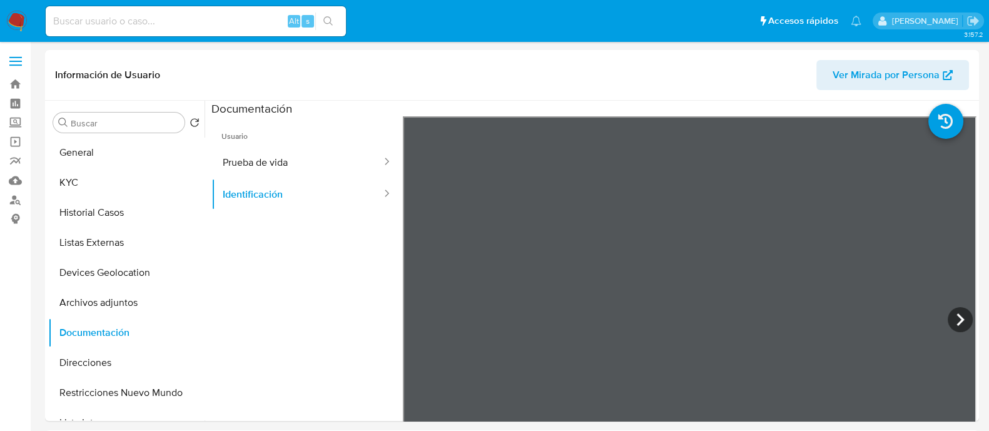
click at [27, 19] on img at bounding box center [16, 21] width 21 height 21
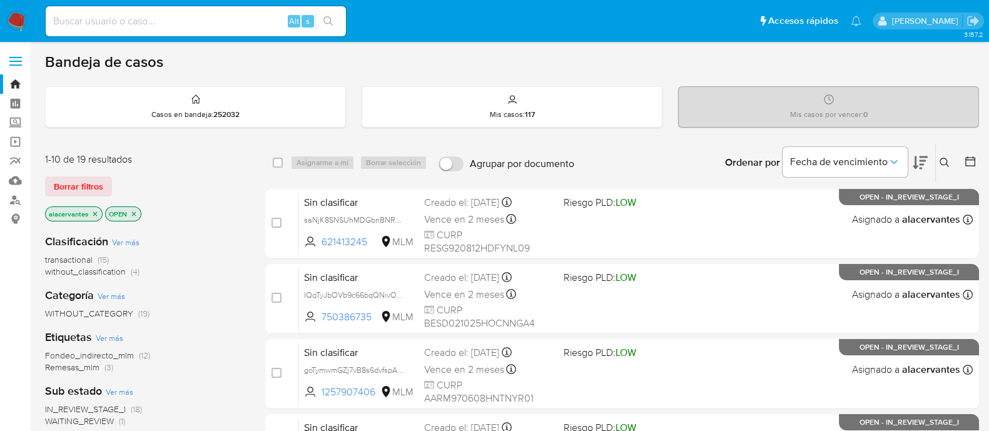
click at [942, 164] on icon at bounding box center [945, 163] width 10 height 10
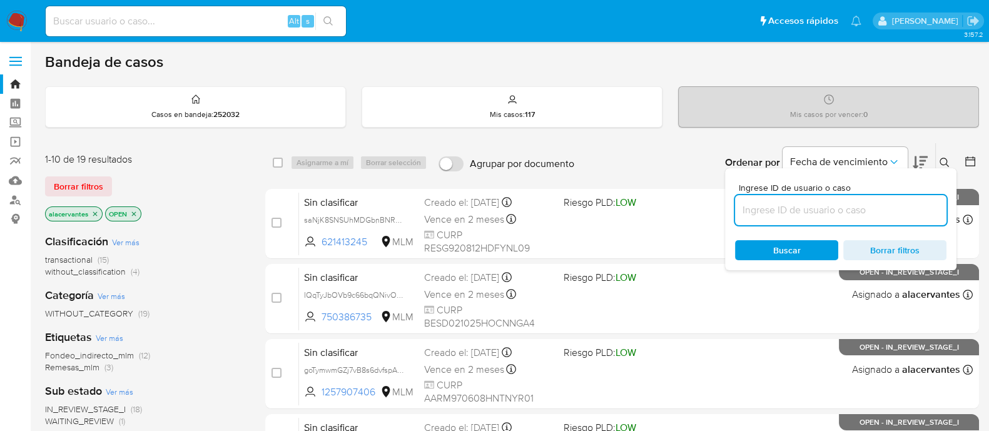
click at [780, 203] on input at bounding box center [840, 210] width 211 height 16
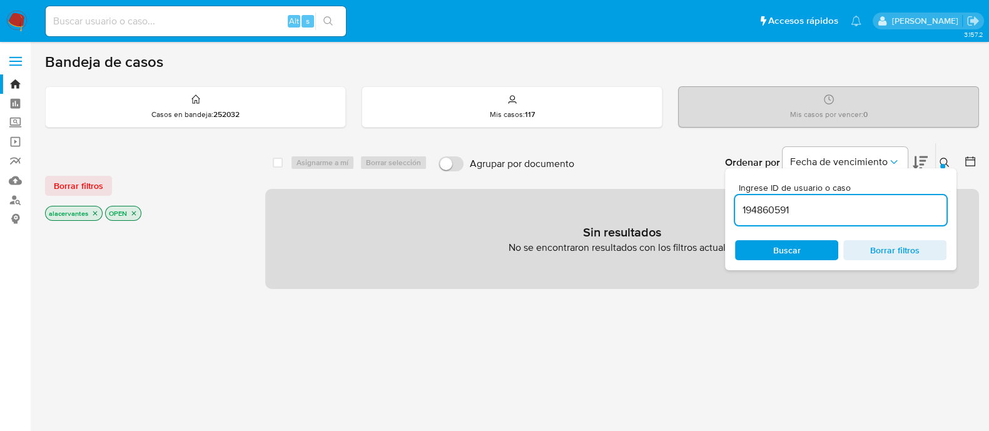
click at [829, 215] on input "194860591" at bounding box center [840, 210] width 211 height 16
type input "194860591"
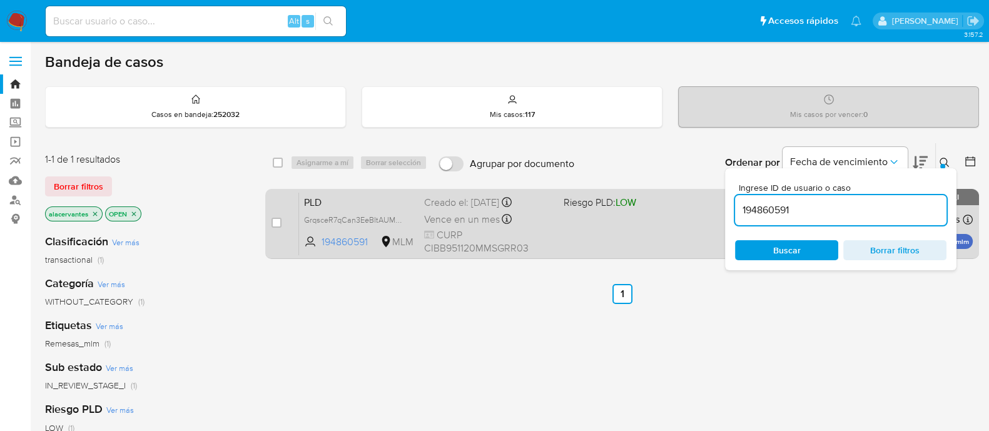
click at [631, 243] on div "PLD GrqsceR7qCan3EeBItAUMMb4 194860591 MLM Riesgo PLD: LOW Creado el: 12/08/202…" at bounding box center [636, 223] width 674 height 63
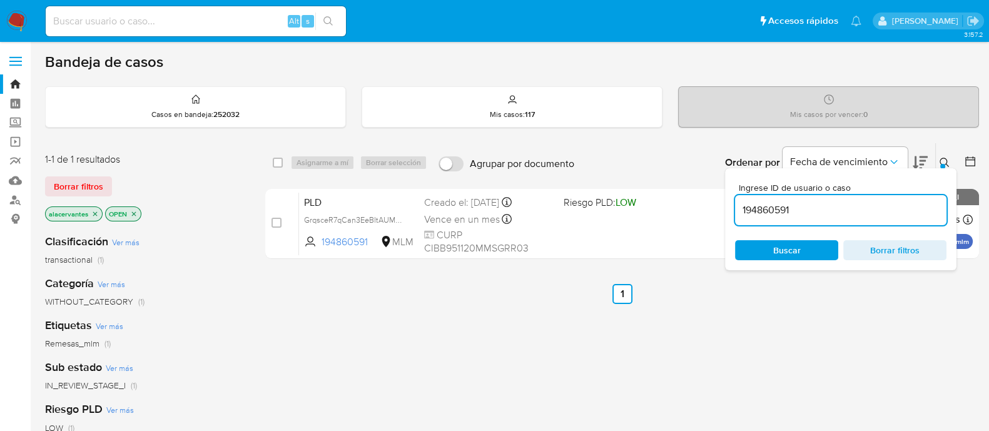
drag, startPoint x: 19, startPoint y: 23, endPoint x: 146, endPoint y: 4, distance: 128.9
click at [18, 23] on img at bounding box center [16, 21] width 21 height 21
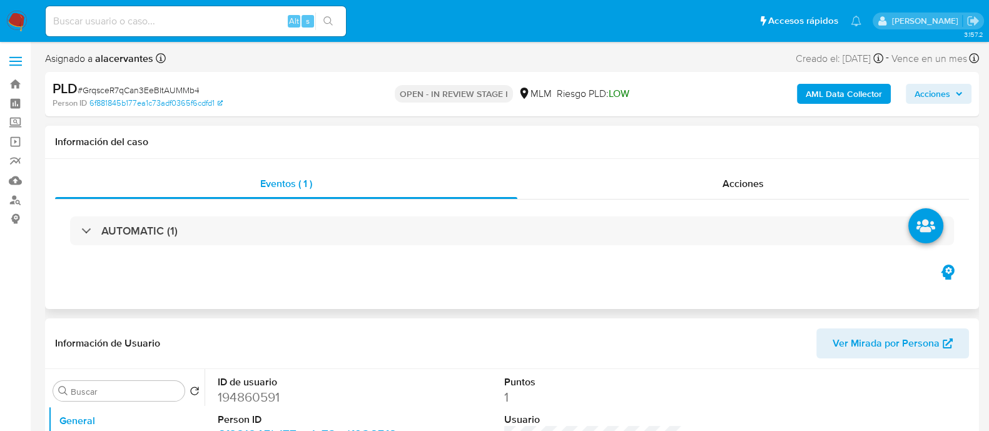
select select "10"
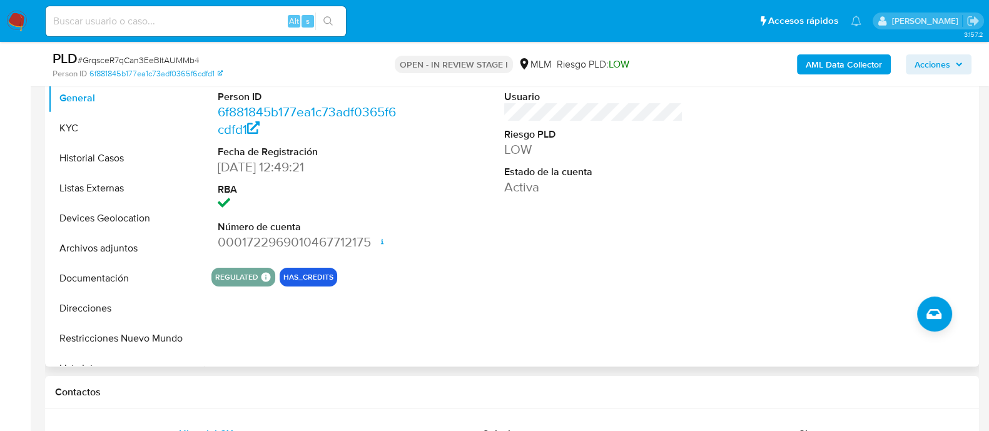
scroll to position [312, 0]
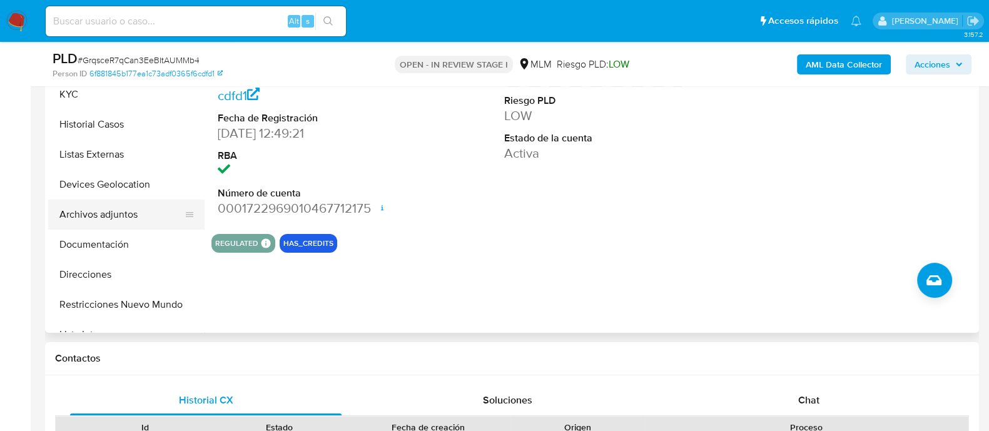
click at [106, 220] on button "Archivos adjuntos" at bounding box center [121, 215] width 146 height 30
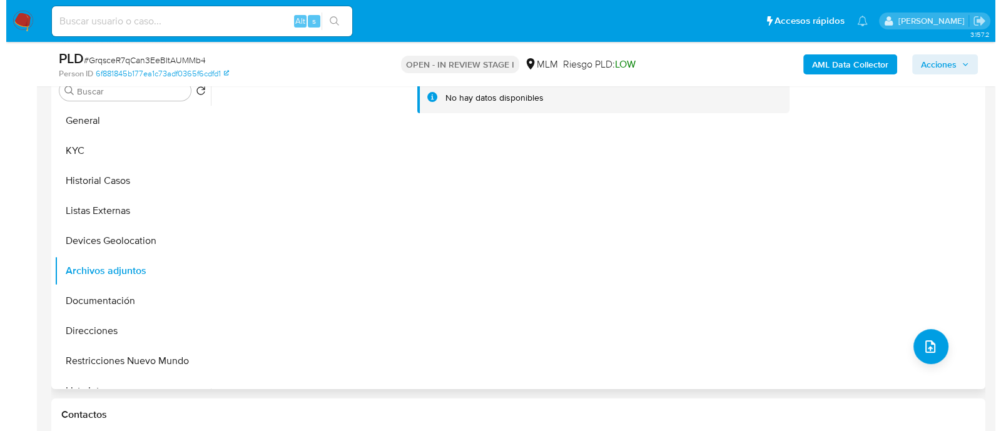
scroll to position [235, 0]
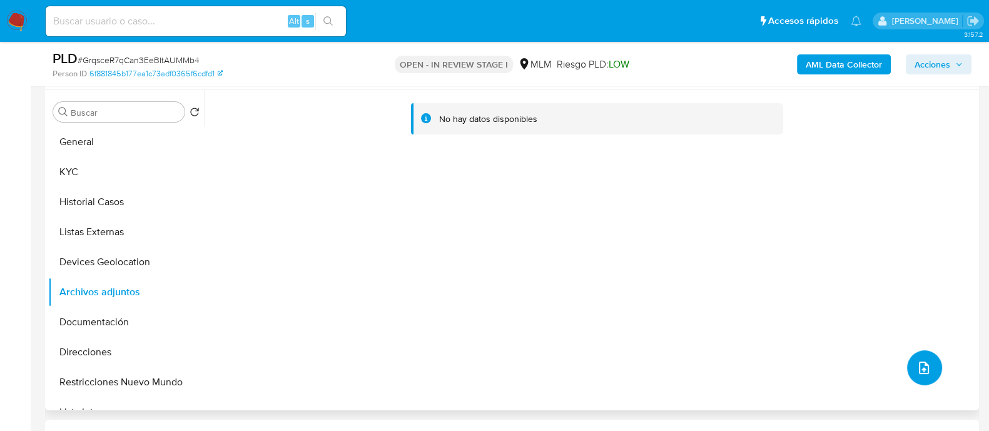
click at [925, 370] on icon "upload-file" at bounding box center [924, 367] width 15 height 15
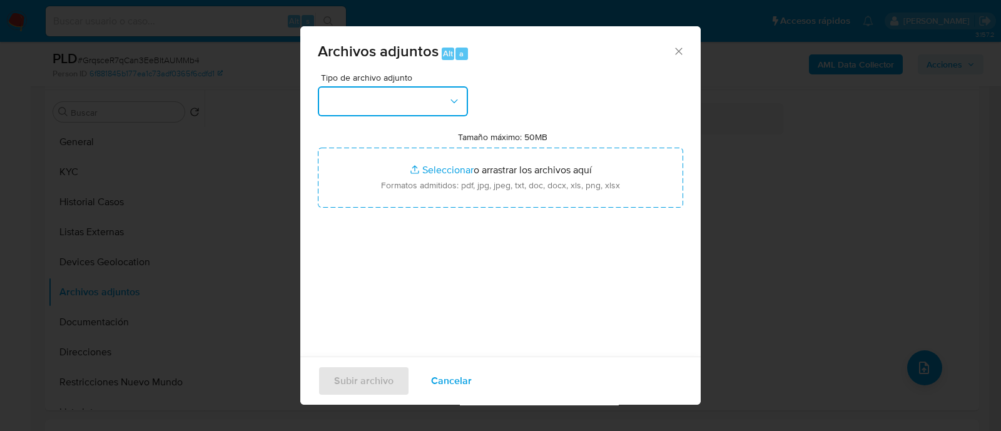
click at [426, 97] on button "button" at bounding box center [393, 101] width 150 height 30
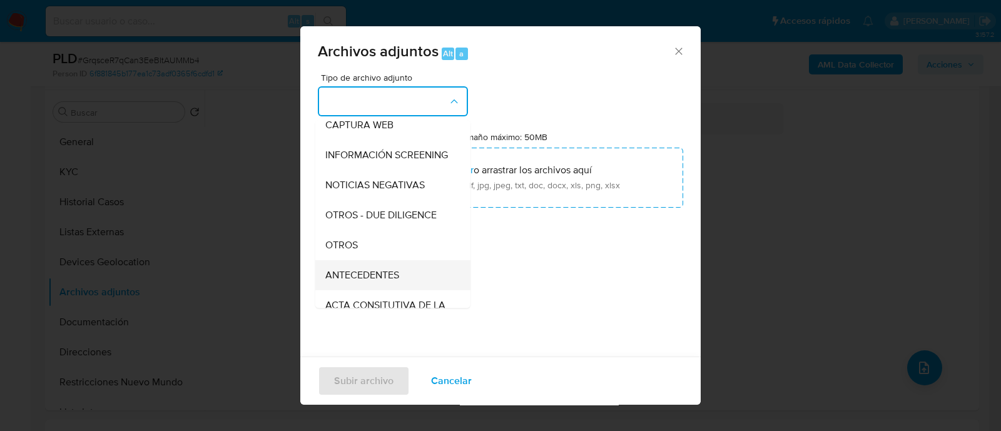
scroll to position [156, 0]
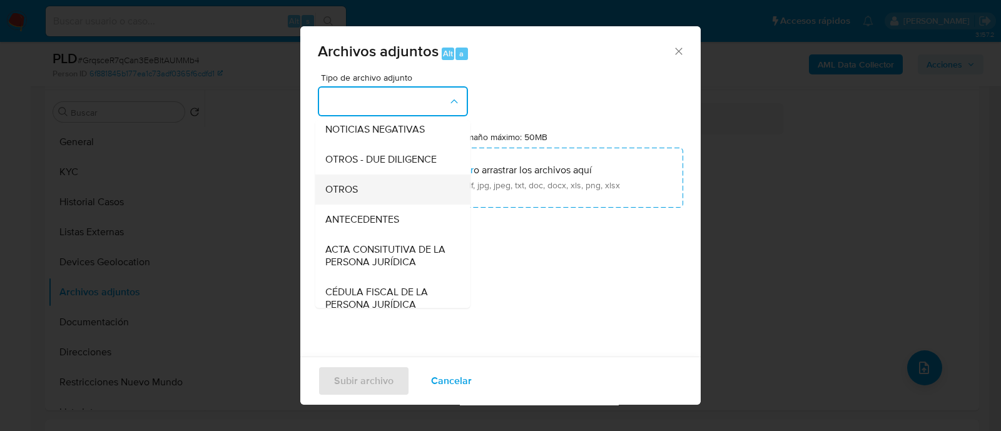
click at [370, 203] on div "OTROS" at bounding box center [389, 190] width 128 height 30
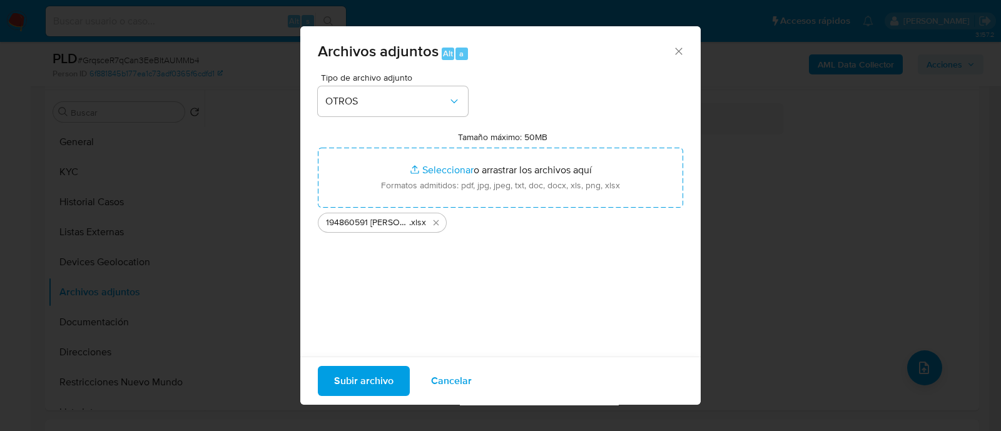
click at [357, 384] on span "Subir archivo" at bounding box center [363, 381] width 59 height 28
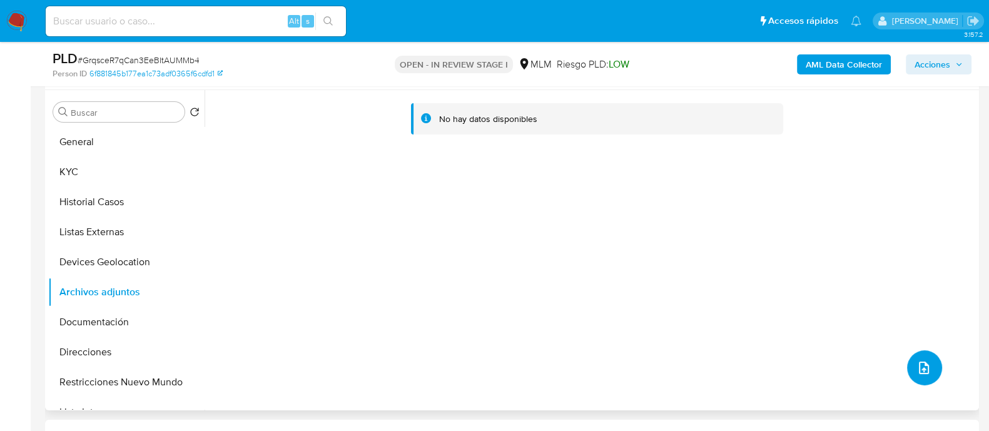
click at [917, 367] on icon "upload-file" at bounding box center [924, 367] width 15 height 15
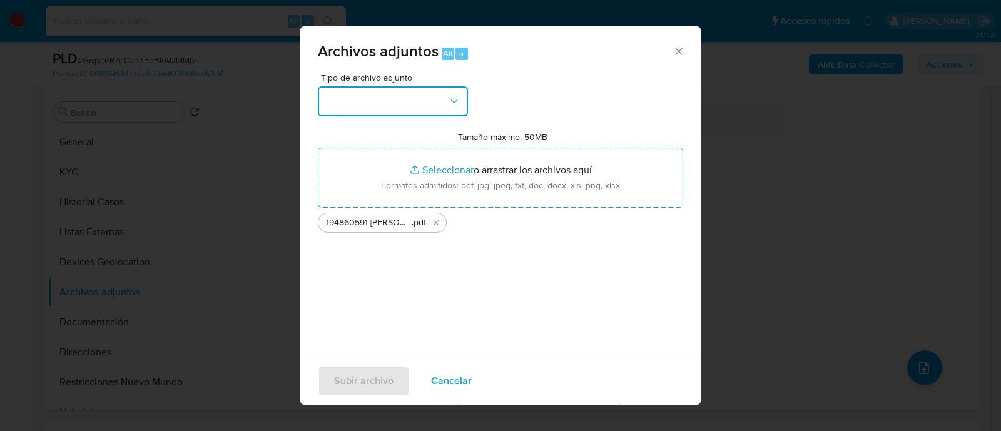
click at [446, 103] on button "button" at bounding box center [393, 101] width 150 height 30
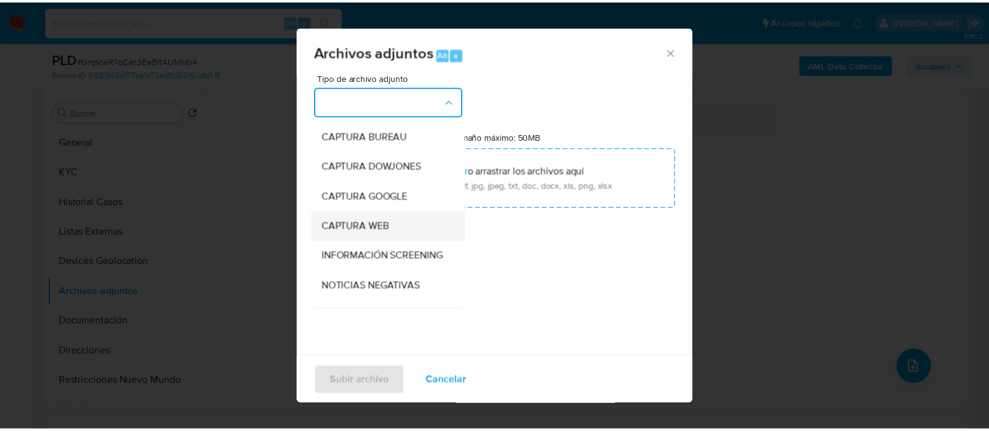
scroll to position [78, 0]
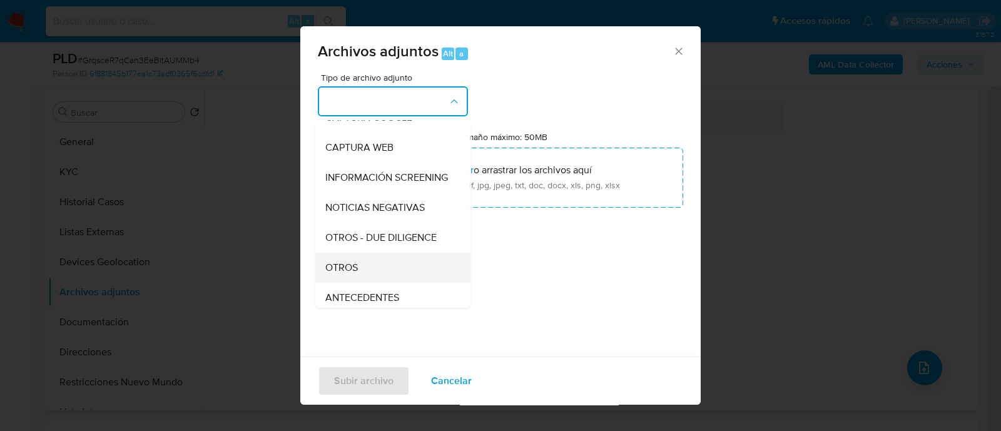
click at [382, 272] on div "OTROS" at bounding box center [389, 268] width 128 height 30
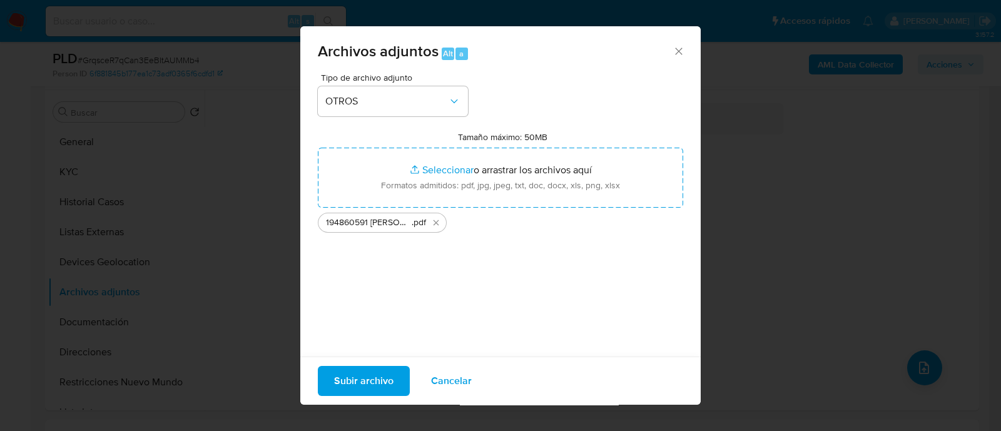
click at [382, 373] on span "Subir archivo" at bounding box center [363, 381] width 59 height 28
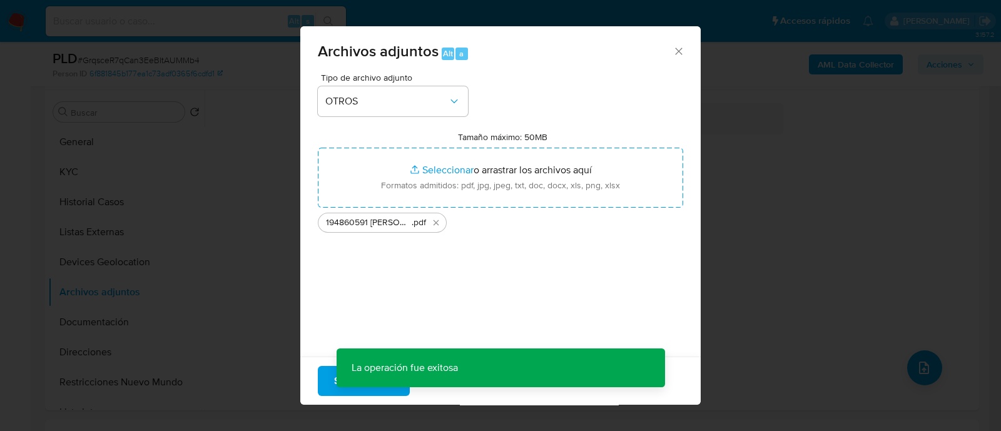
click at [83, 173] on div "Archivos adjuntos Alt a Tipo de archivo adjunto OTROS Tamaño máximo: 50MB Selec…" at bounding box center [500, 215] width 1001 height 431
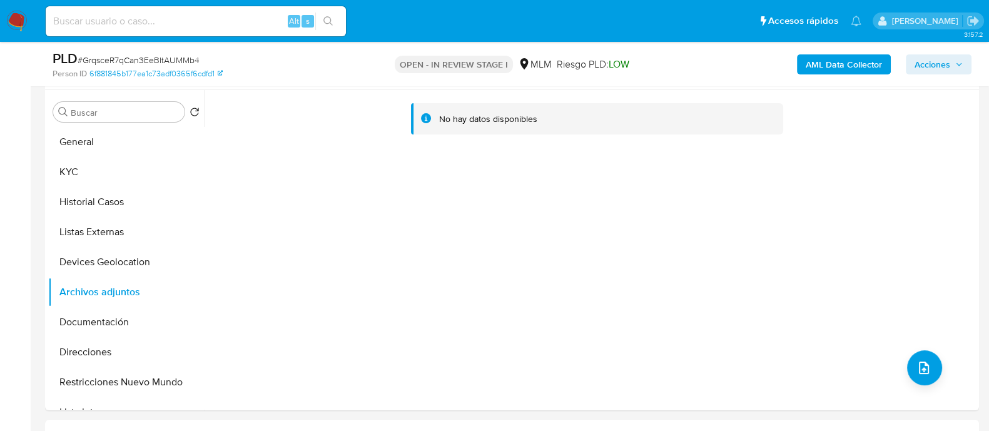
click at [83, 173] on button "KYC" at bounding box center [126, 172] width 156 height 30
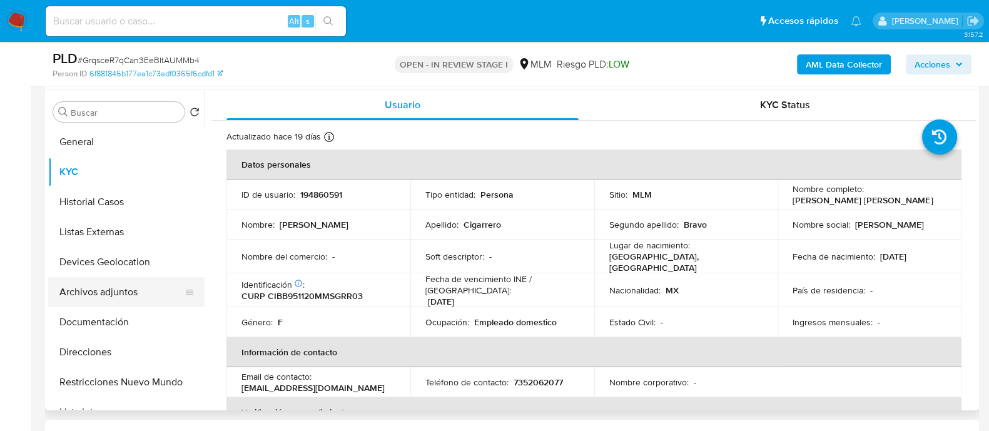
click at [108, 294] on button "Archivos adjuntos" at bounding box center [121, 292] width 146 height 30
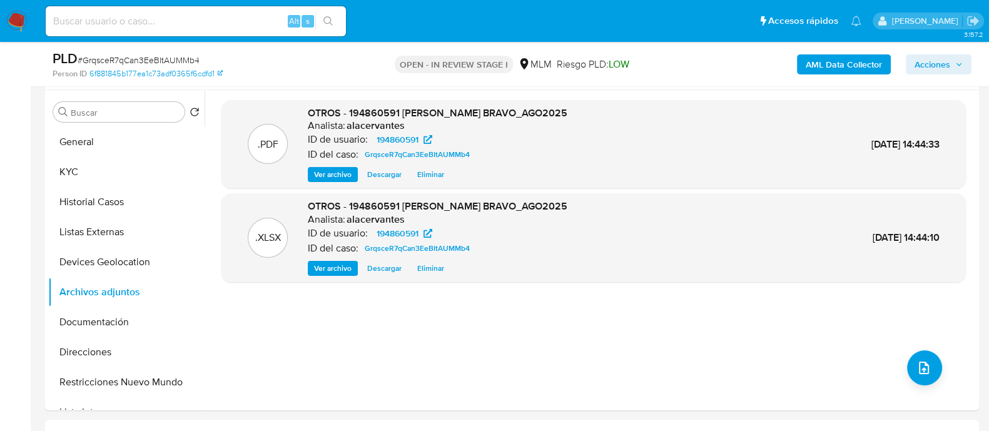
click at [952, 68] on span "Acciones" at bounding box center [939, 65] width 48 height 18
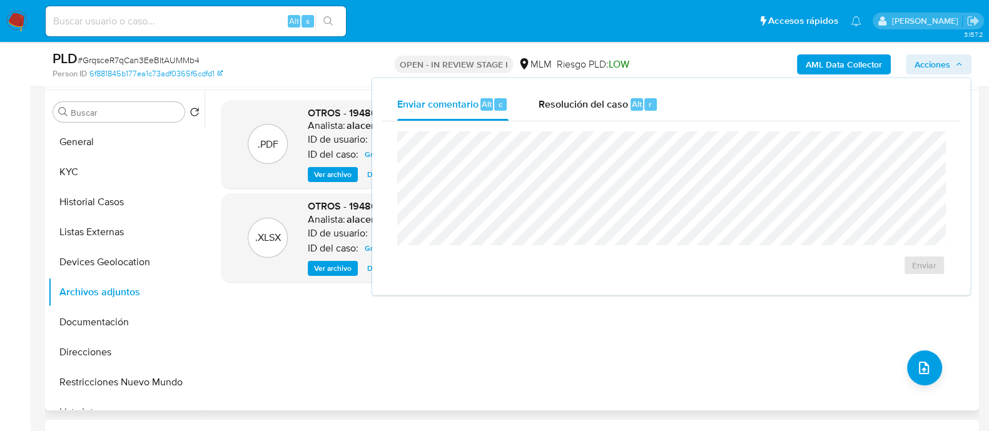
click at [390, 339] on div ".PDF OTROS - 194860591 BARBARA YANELLI CIGARRERO BRAVO_AGO2025 Analista: alacer…" at bounding box center [594, 250] width 745 height 300
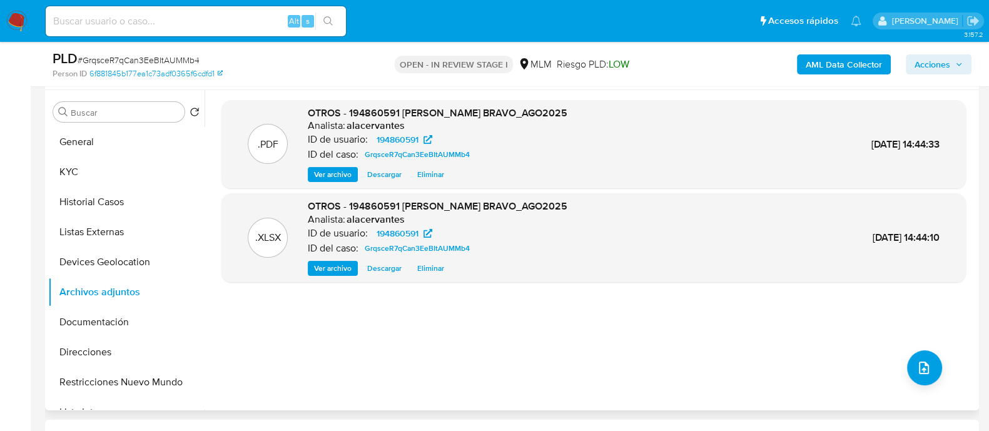
click at [344, 165] on div "OTROS - 194860591 BARBARA YANELLI CIGARRERO BRAVO_AGO2025 Analista: alacervante…" at bounding box center [438, 144] width 260 height 76
click at [344, 170] on span "Ver archivo" at bounding box center [333, 174] width 38 height 13
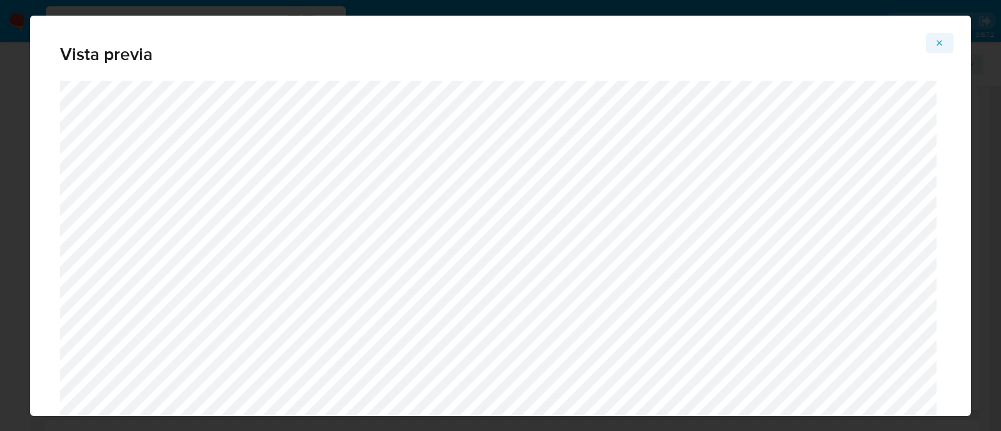
click at [938, 45] on icon "Attachment preview" at bounding box center [940, 43] width 10 height 10
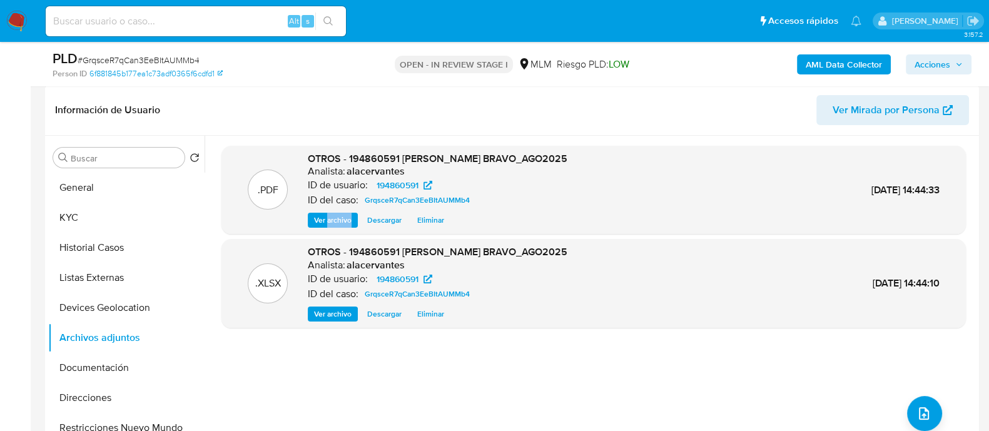
scroll to position [156, 0]
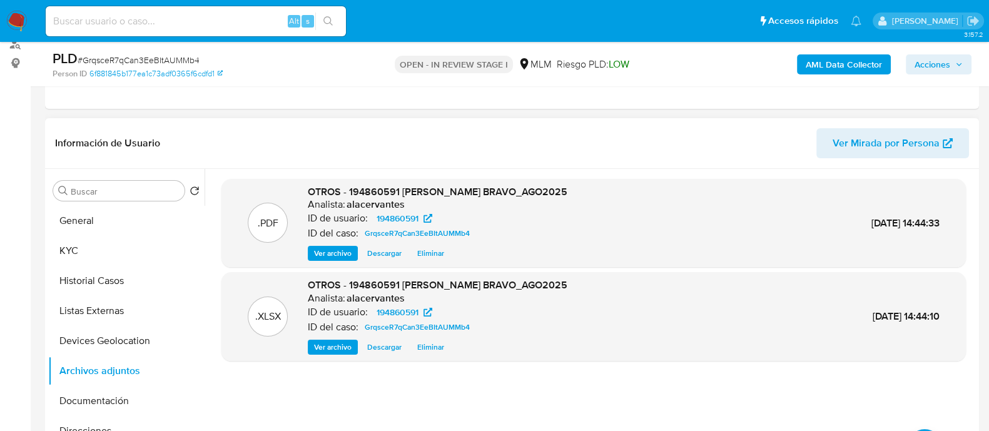
click at [932, 76] on div "AML Data Collector Acciones" at bounding box center [820, 63] width 303 height 29
click at [939, 68] on span "Acciones" at bounding box center [933, 64] width 36 height 20
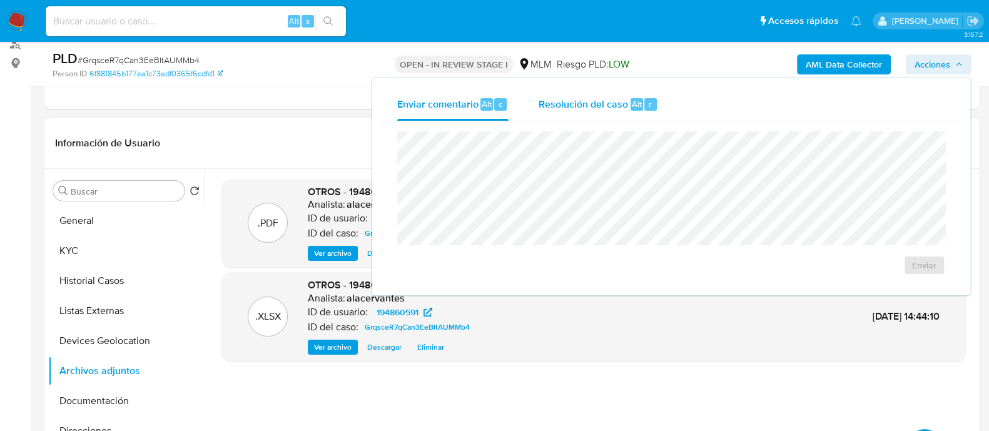
click at [613, 115] on div "Resolución del caso Alt r" at bounding box center [599, 104] width 120 height 33
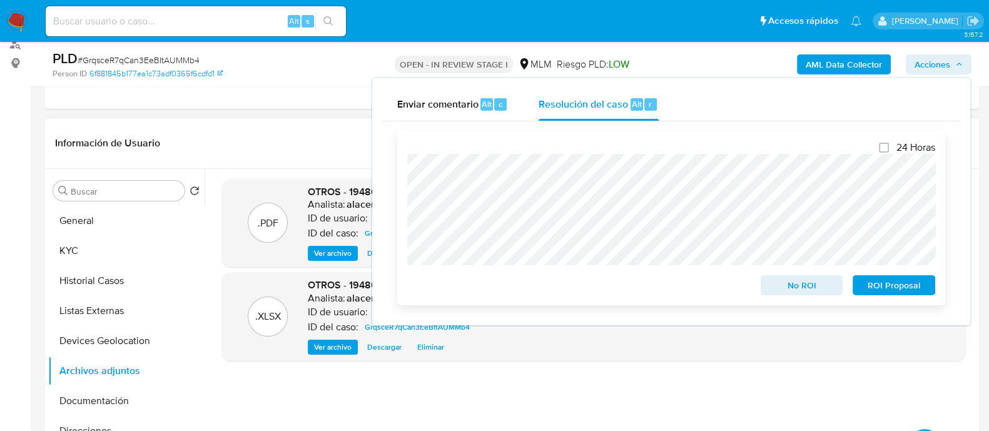
click at [801, 284] on span "No ROI" at bounding box center [802, 286] width 65 height 18
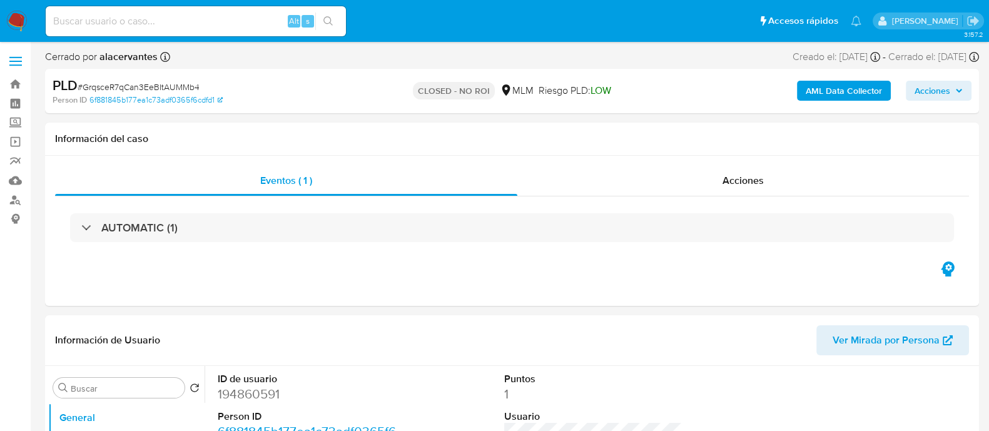
select select "10"
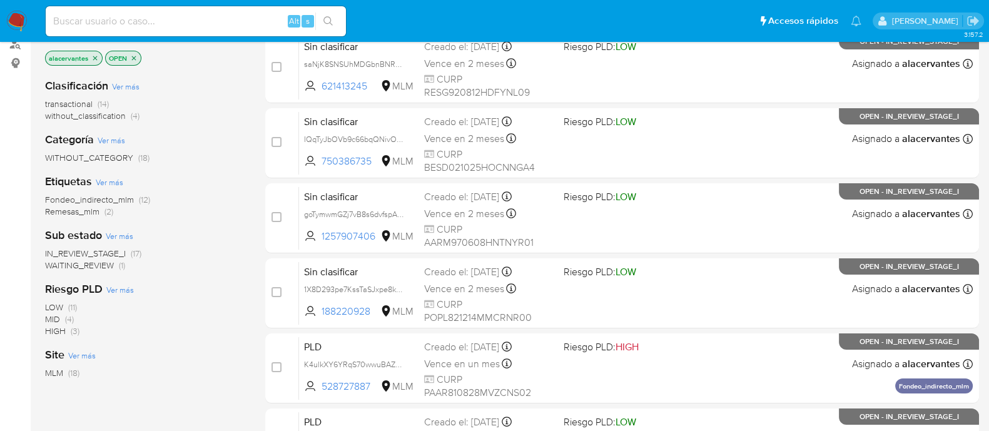
scroll to position [78, 0]
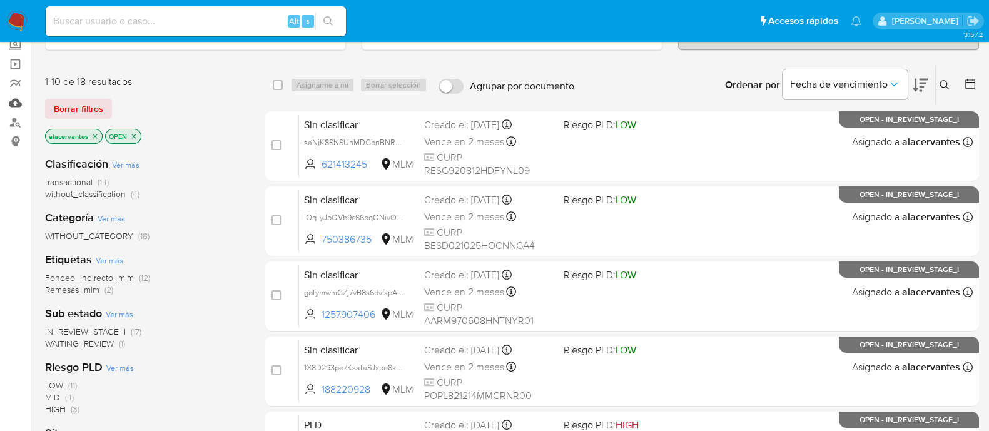
click at [16, 107] on link "Mulan" at bounding box center [74, 102] width 149 height 19
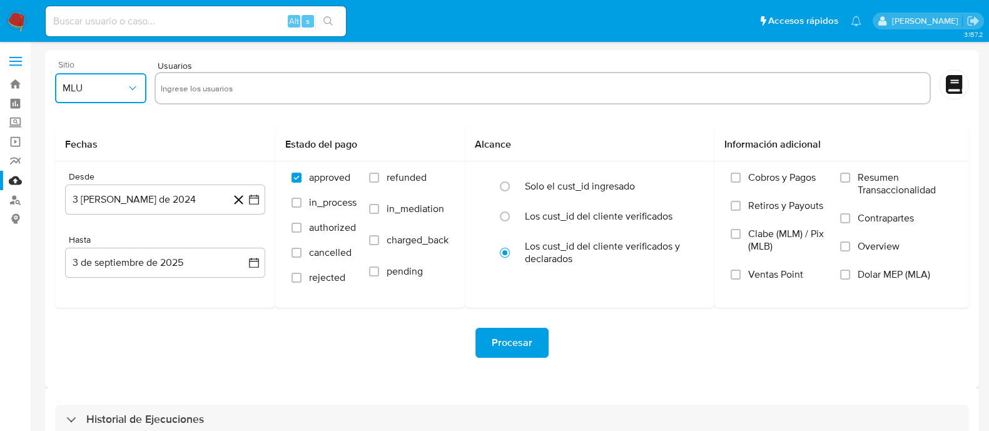
click at [141, 92] on button "MLU" at bounding box center [100, 88] width 91 height 30
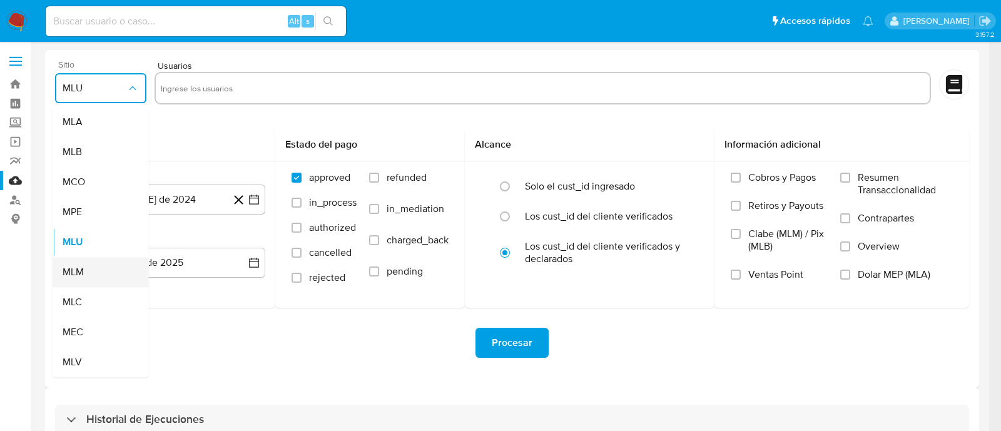
click at [101, 269] on div "MLM" at bounding box center [97, 272] width 69 height 30
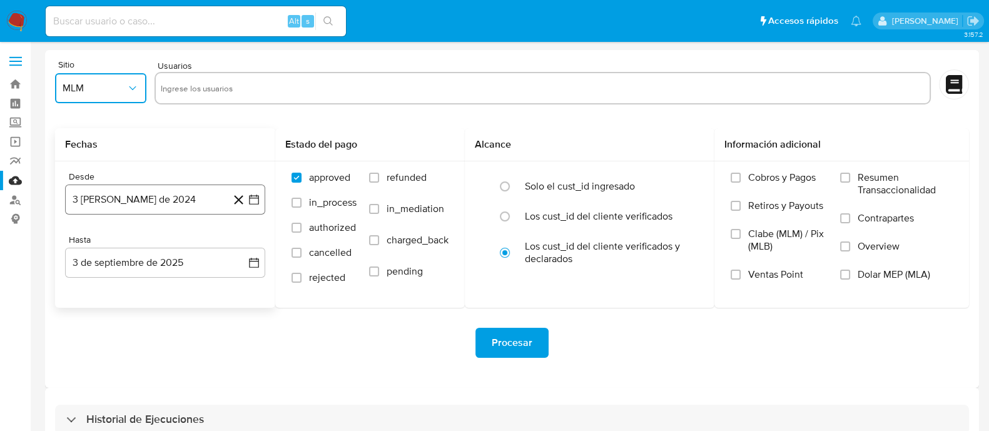
click at [255, 207] on button "3 [PERSON_NAME] de 2024" at bounding box center [165, 200] width 200 height 30
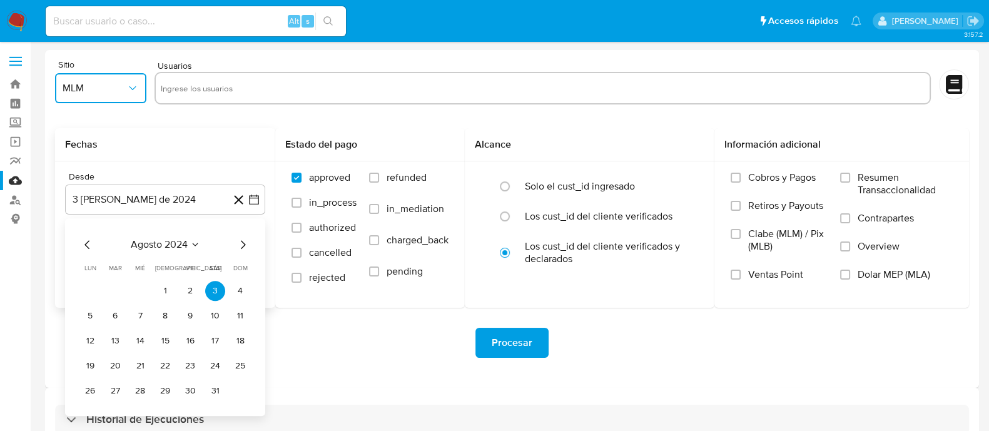
click at [180, 250] on span "agosto 2024" at bounding box center [159, 244] width 57 height 13
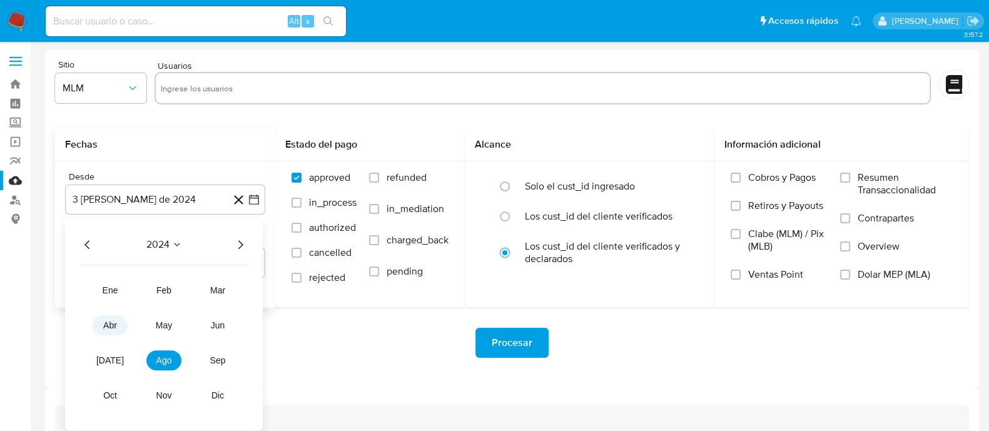
click at [106, 330] on button "abr" at bounding box center [110, 325] width 35 height 20
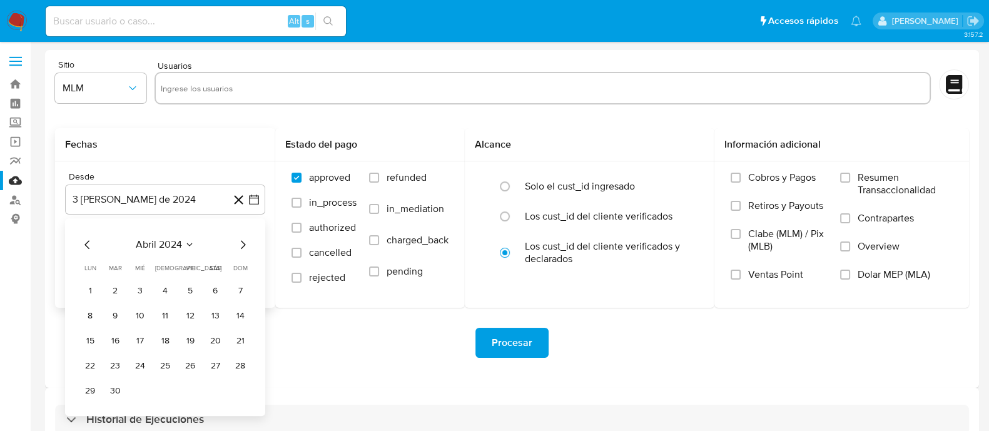
click at [250, 245] on div "abril 2024 abril 2024 lun lunes mar martes mié miércoles jue jueves vie viernes…" at bounding box center [165, 317] width 200 height 198
click at [244, 245] on icon "Mes siguiente" at bounding box center [243, 244] width 5 height 9
click at [243, 244] on icon "Mes siguiente" at bounding box center [242, 244] width 15 height 15
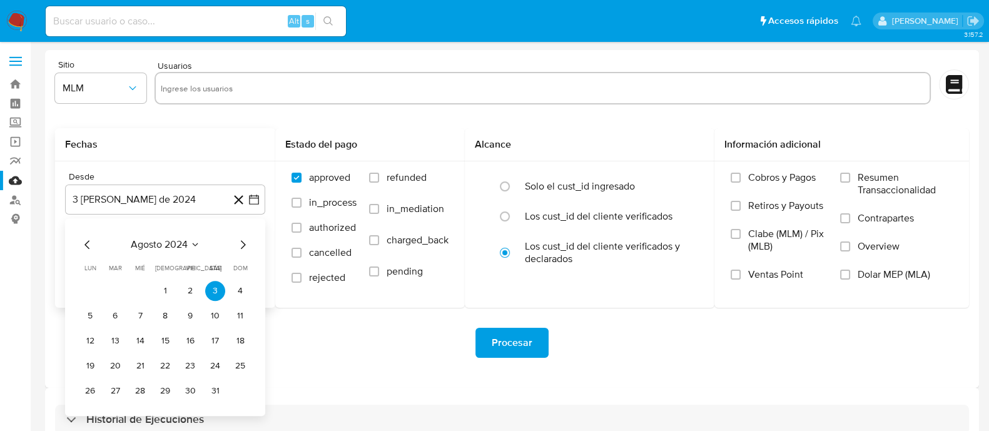
click at [243, 244] on icon "Mes siguiente" at bounding box center [242, 244] width 15 height 15
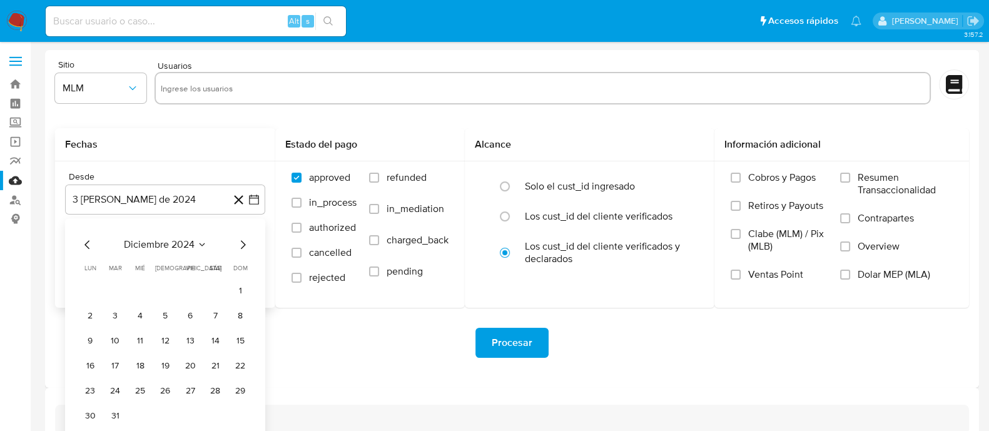
click at [243, 244] on icon "Mes siguiente" at bounding box center [242, 244] width 15 height 15
click at [113, 286] on button "1" at bounding box center [115, 291] width 20 height 20
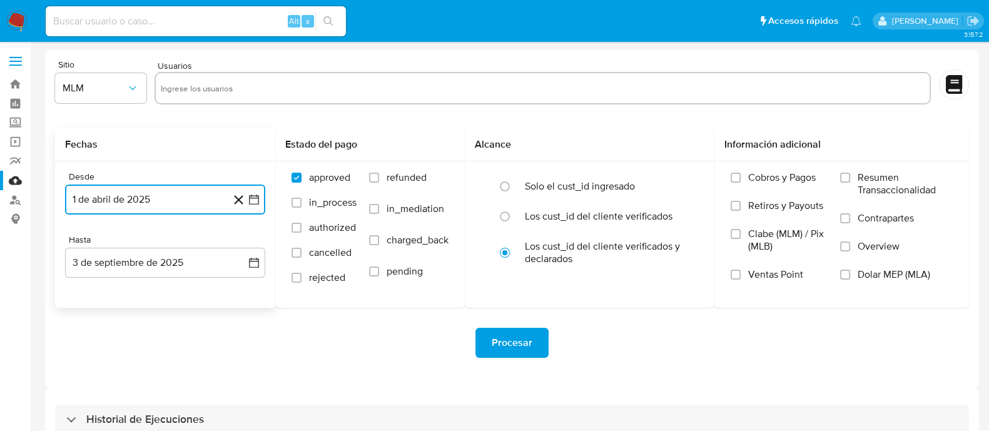
click at [258, 203] on icon "button" at bounding box center [254, 200] width 10 height 10
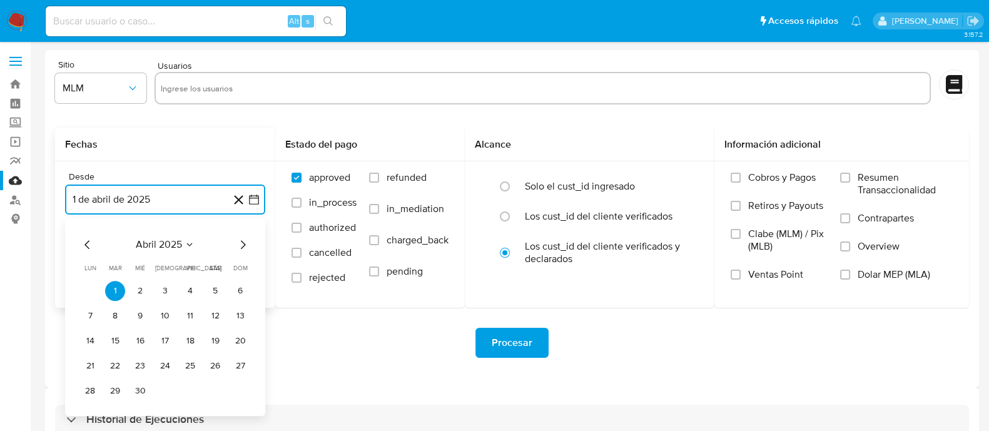
click at [241, 245] on icon "Mes siguiente" at bounding box center [242, 244] width 15 height 15
click at [166, 286] on button "1" at bounding box center [165, 291] width 20 height 20
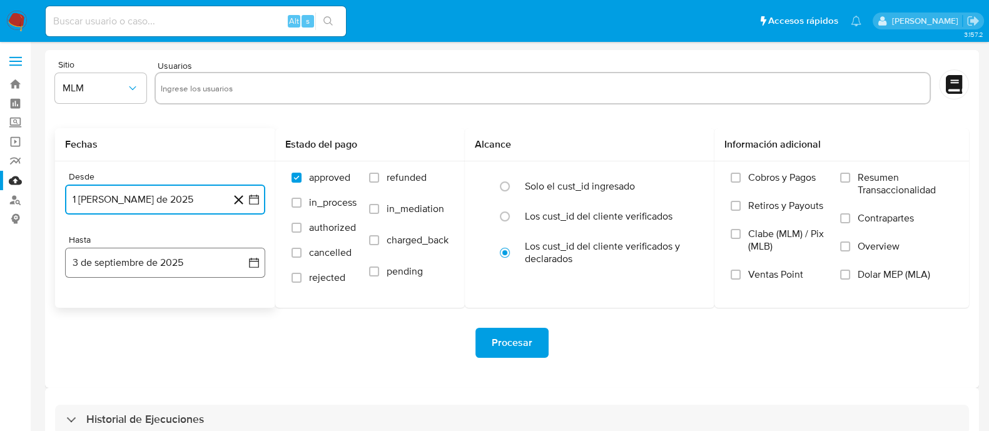
click at [250, 264] on icon "button" at bounding box center [254, 263] width 10 height 10
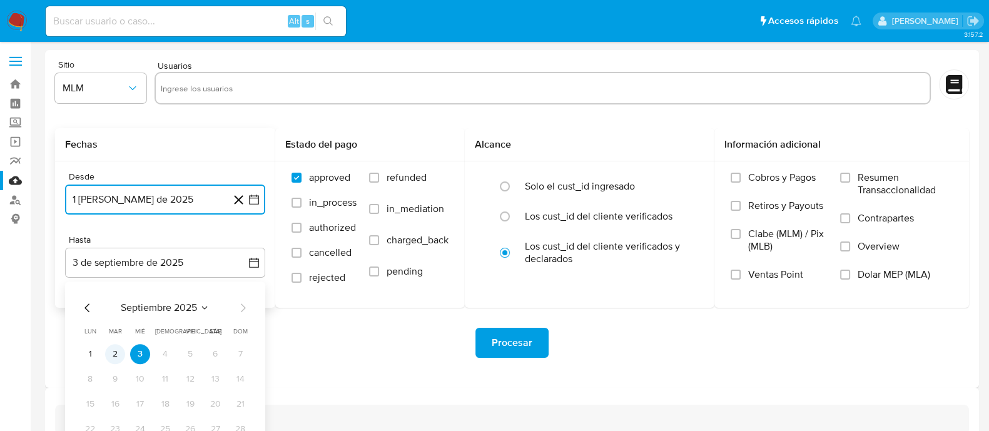
click at [116, 356] on button "2" at bounding box center [115, 354] width 20 height 20
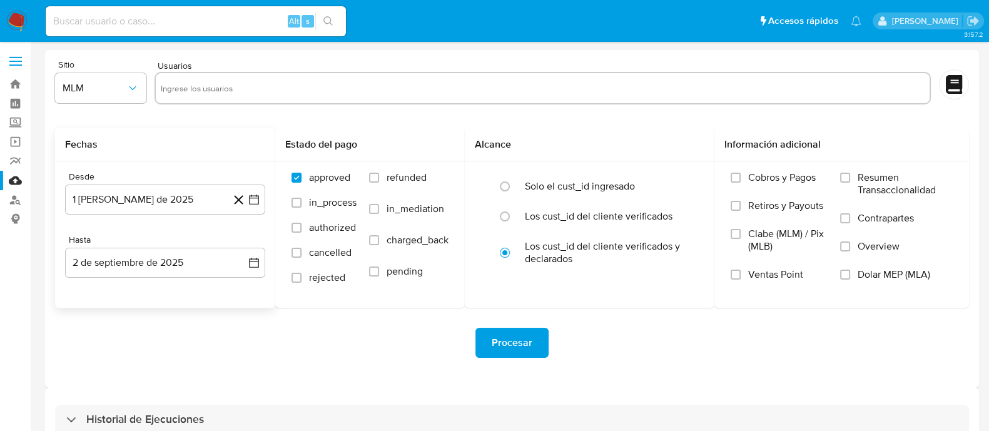
click at [197, 318] on div "Procesar" at bounding box center [512, 343] width 914 height 70
click at [851, 249] on label "Overview" at bounding box center [896, 254] width 113 height 28
click at [850, 249] on input "Overview" at bounding box center [845, 247] width 10 height 10
click at [365, 91] on input "text" at bounding box center [543, 88] width 765 height 20
paste input "656333684"
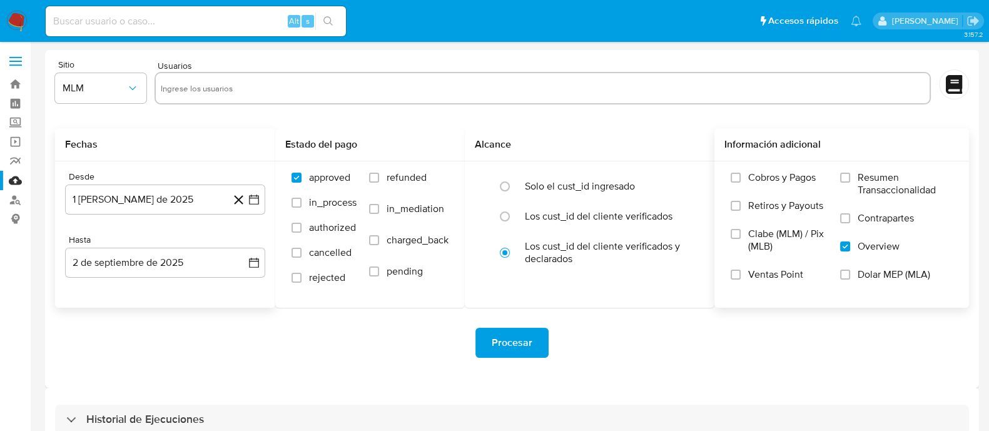
type input "656333684"
paste input "674409009"
type input "674409009"
click at [365, 91] on input "text" at bounding box center [623, 88] width 606 height 20
paste input "74508229"
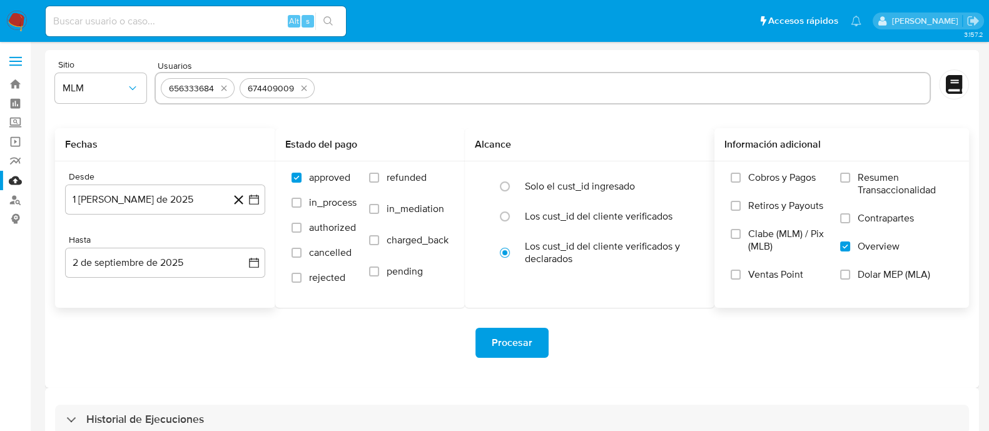
type input "74508229"
paste input "378887297"
type input "378887297"
paste input "257165091"
type input "257165091"
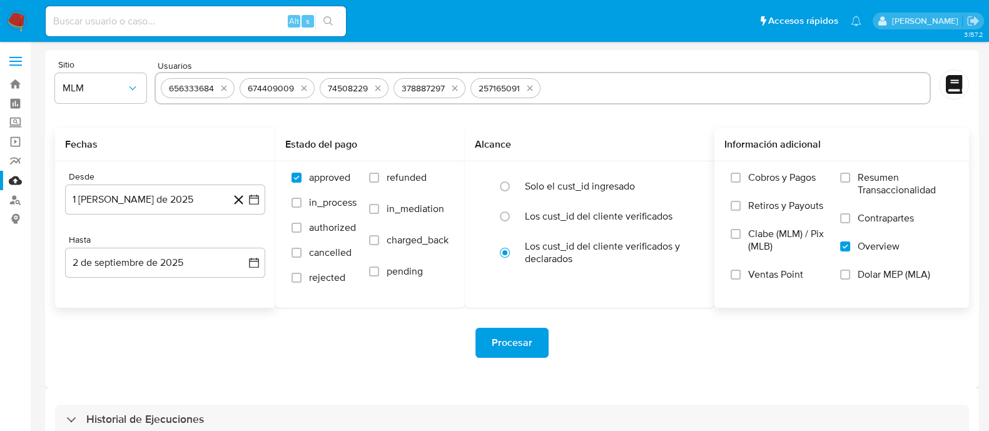
paste input "378871158"
type input "378871158"
click at [520, 350] on span "Procesar" at bounding box center [512, 343] width 41 height 28
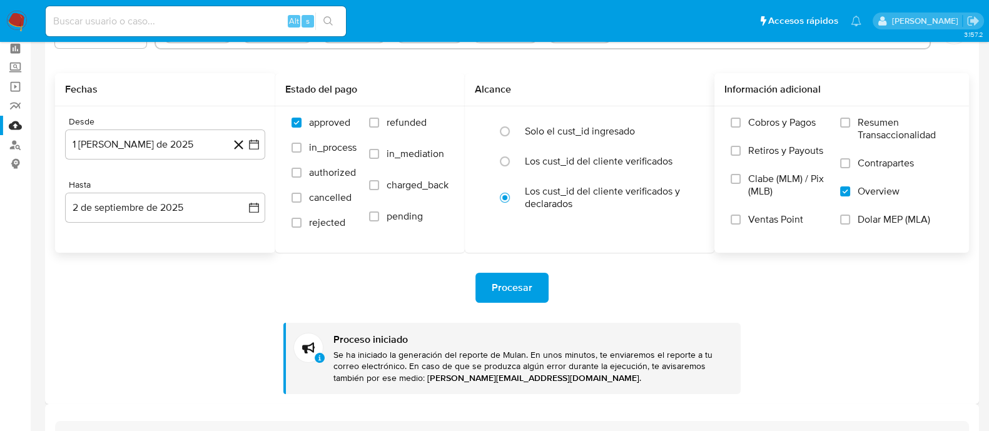
scroll to position [100, 0]
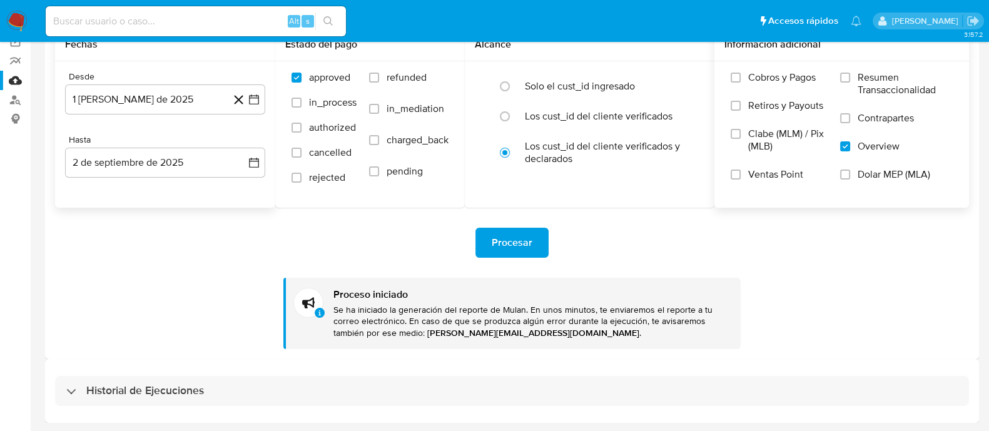
drag, startPoint x: 185, startPoint y: 390, endPoint x: 306, endPoint y: 363, distance: 124.5
click at [185, 390] on h3 "Historial de Ejecuciones" at bounding box center [145, 391] width 118 height 15
select select "10"
